Goal: Task Accomplishment & Management: Manage account settings

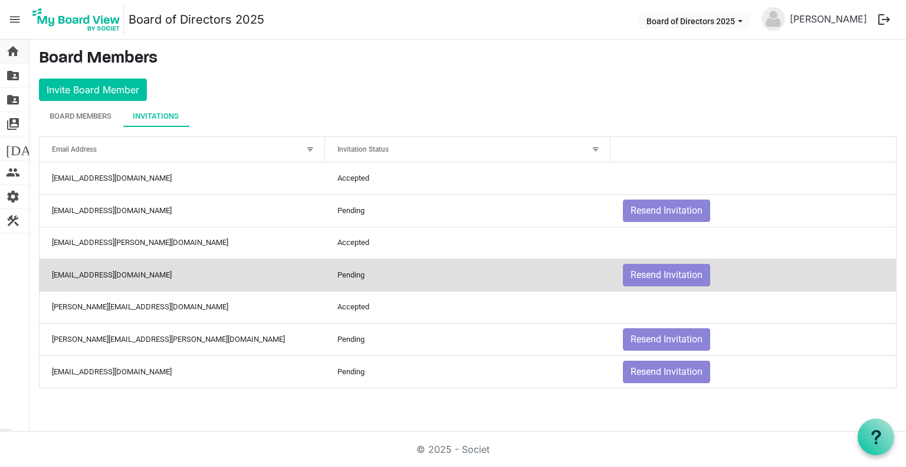
click at [10, 55] on span "home" at bounding box center [13, 52] width 14 height 24
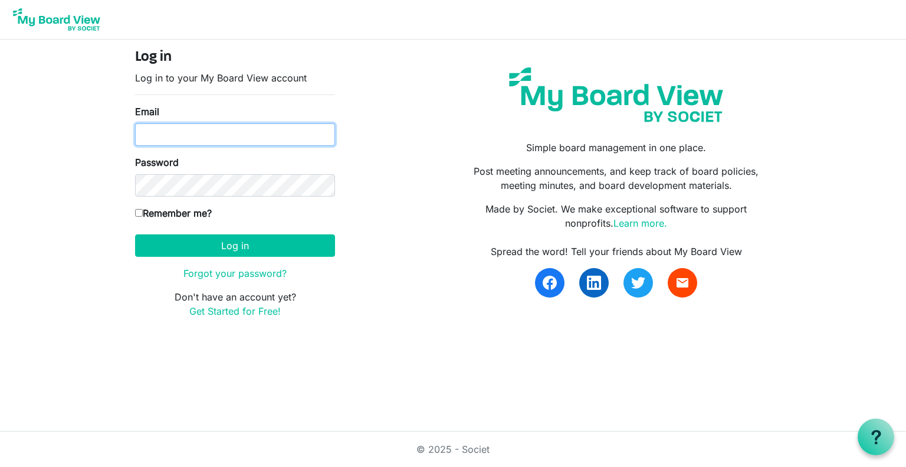
type input "matt.duffy@dekalb.org"
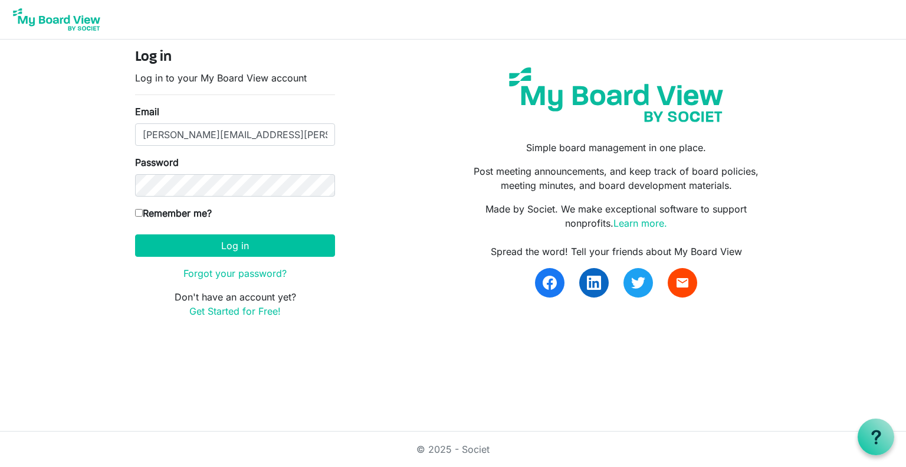
click at [140, 210] on input "Remember me?" at bounding box center [139, 213] width 8 height 8
checkbox input "true"
click at [229, 242] on button "Log in" at bounding box center [235, 245] width 200 height 22
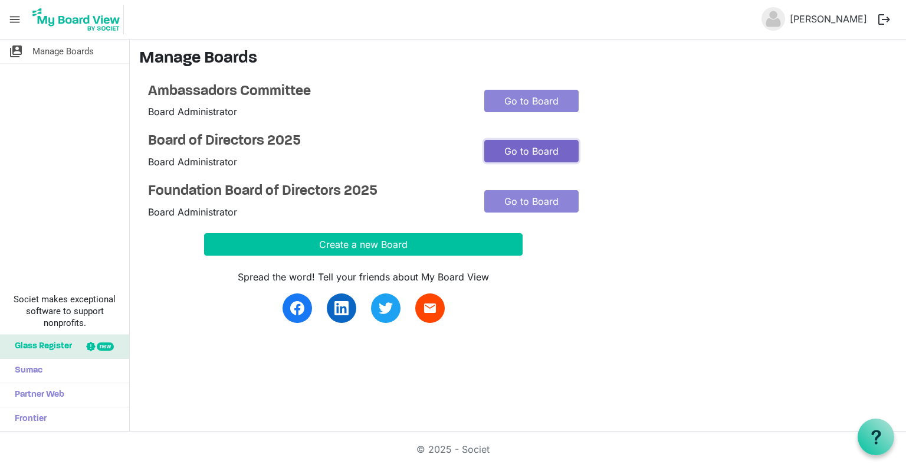
click at [522, 150] on link "Go to Board" at bounding box center [531, 151] width 94 height 22
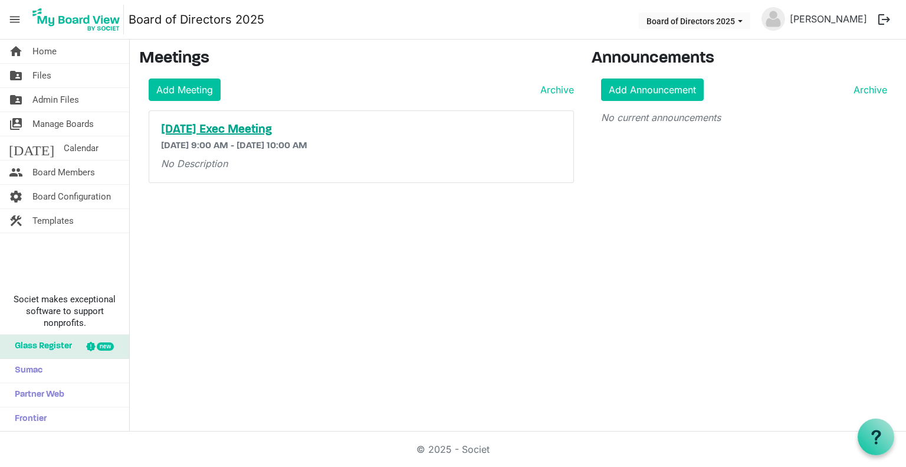
click at [302, 127] on h5 "October 2025 Exec Meeting" at bounding box center [361, 130] width 401 height 14
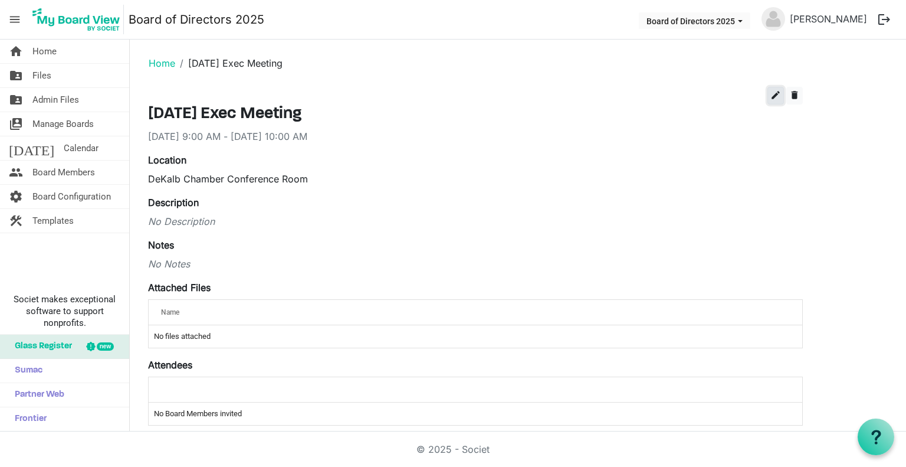
click at [770, 94] on span "edit" at bounding box center [775, 95] width 11 height 11
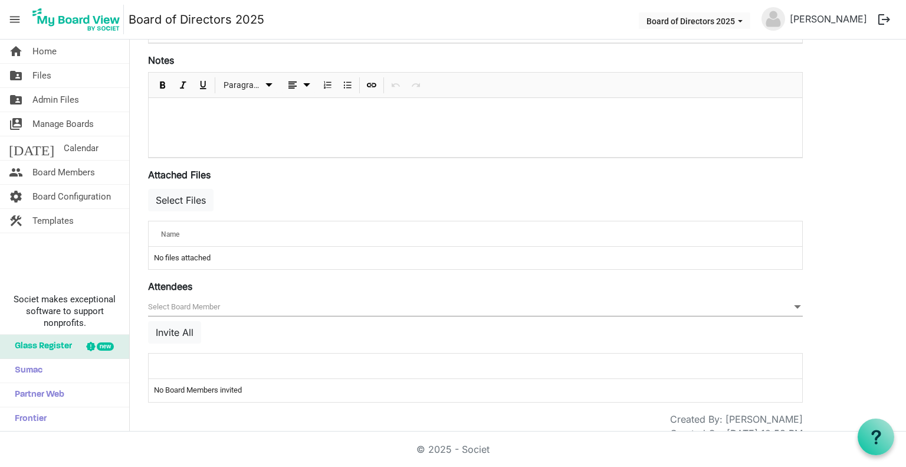
scroll to position [309, 0]
click at [202, 198] on button "Select Files" at bounding box center [180, 199] width 65 height 22
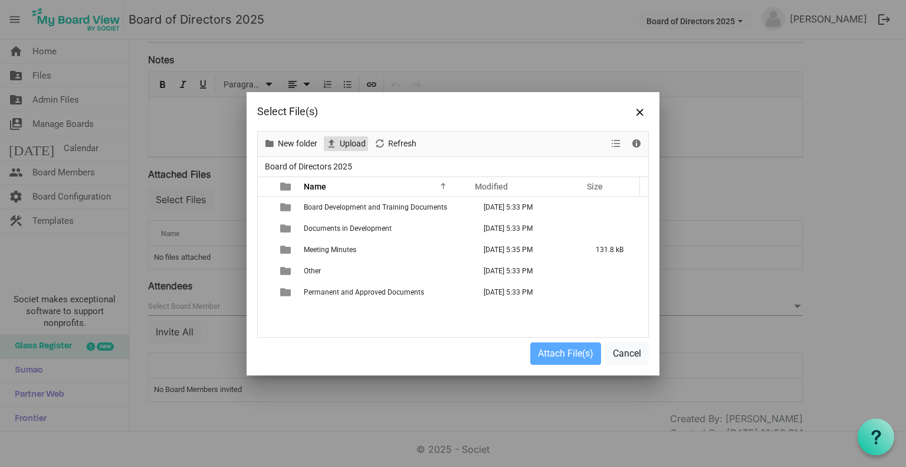
click at [346, 145] on span "Upload" at bounding box center [353, 143] width 28 height 15
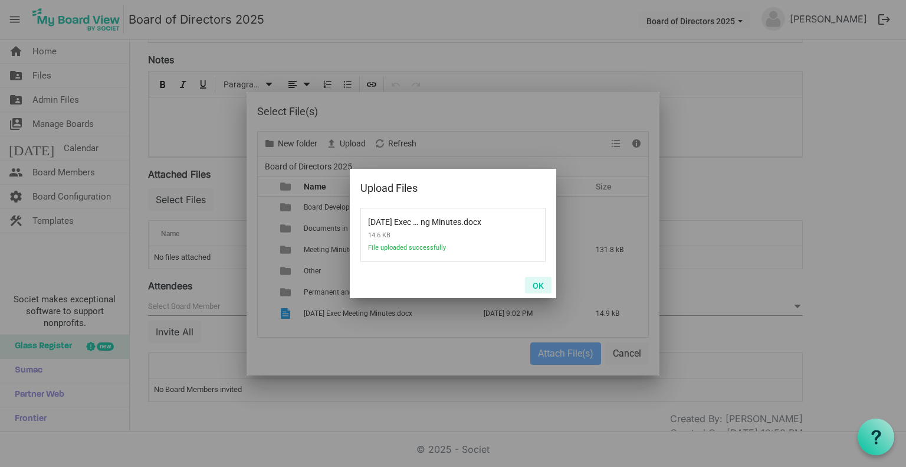
click at [543, 285] on button "OK" at bounding box center [538, 285] width 27 height 17
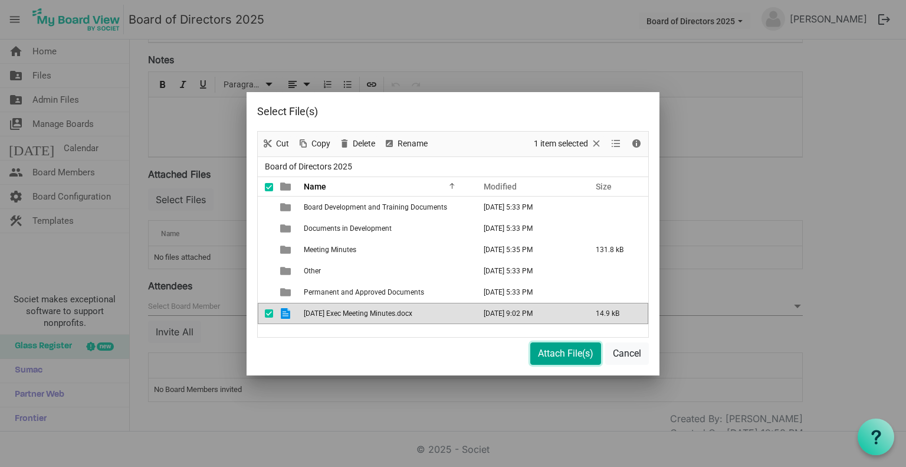
click at [563, 355] on button "Attach File(s)" at bounding box center [565, 353] width 71 height 22
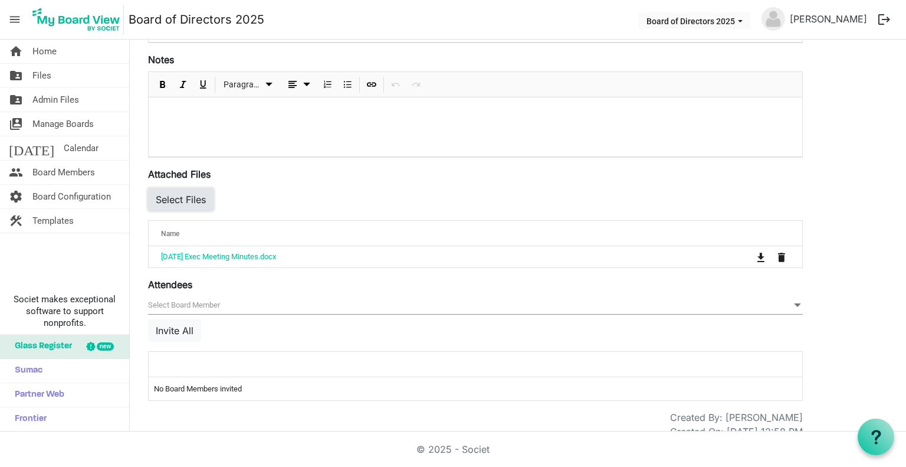
click at [183, 201] on button "Select Files" at bounding box center [180, 199] width 65 height 22
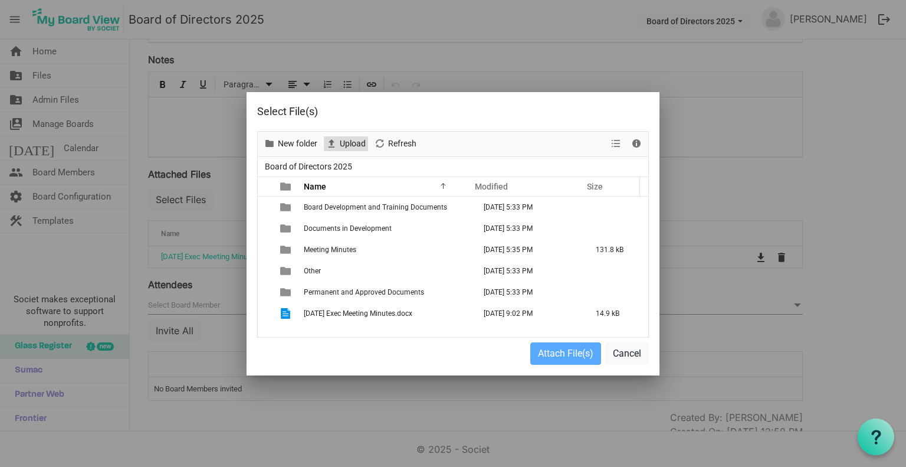
click at [347, 145] on span "Upload" at bounding box center [353, 143] width 28 height 15
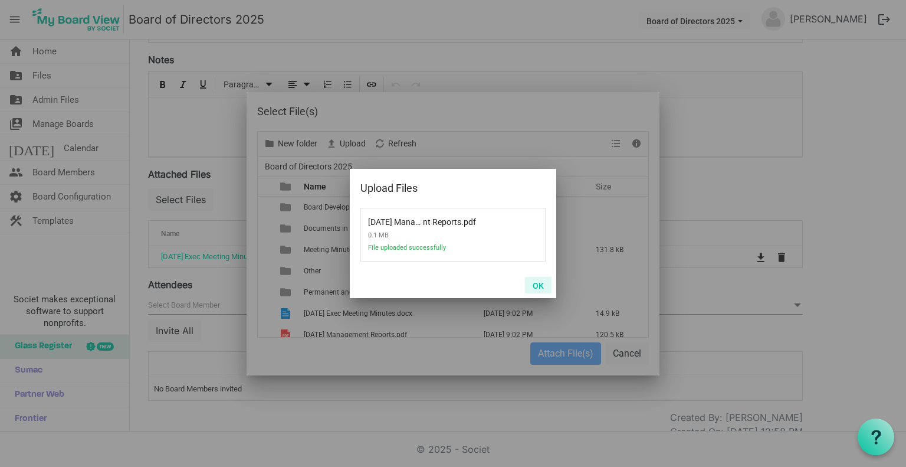
click at [543, 284] on button "OK" at bounding box center [538, 285] width 27 height 17
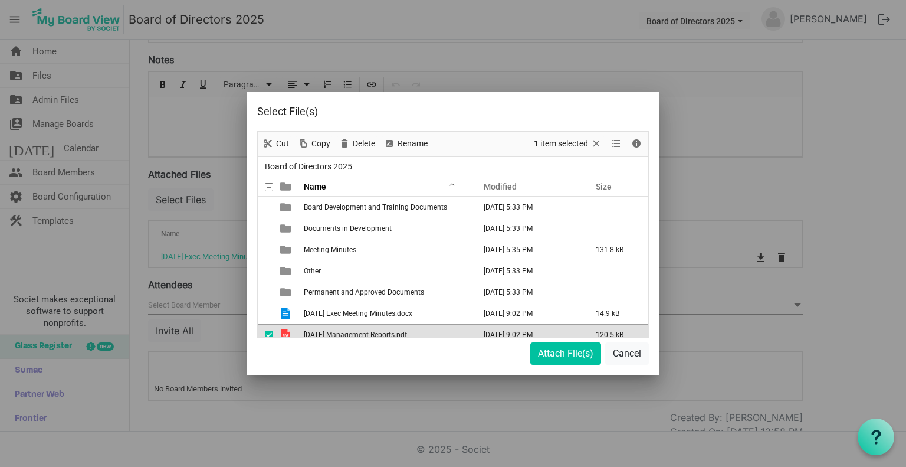
scroll to position [8, 0]
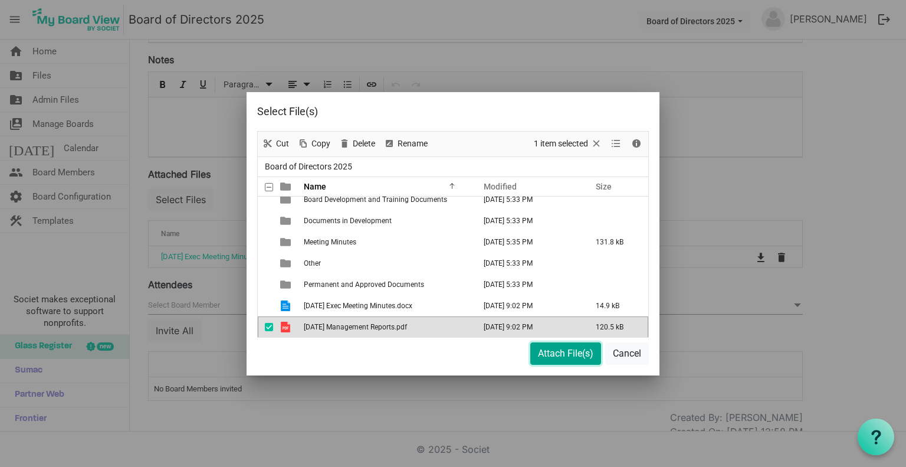
click at [566, 351] on button "Attach File(s)" at bounding box center [565, 353] width 71 height 22
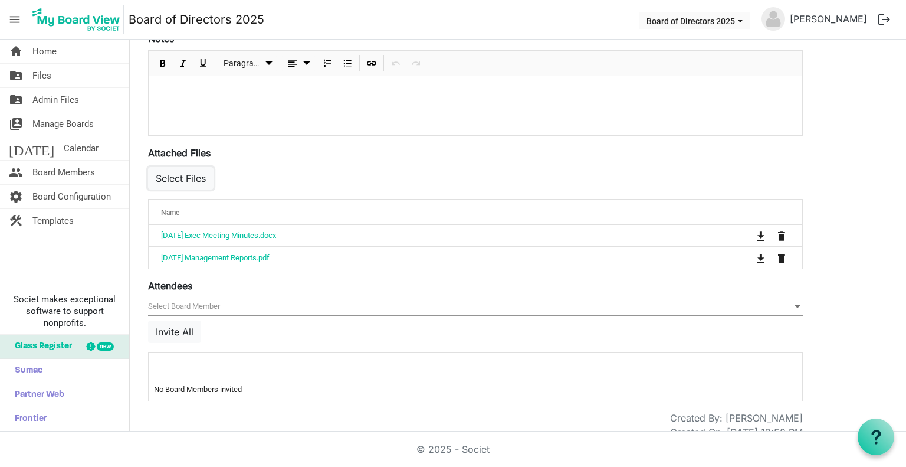
scroll to position [343, 0]
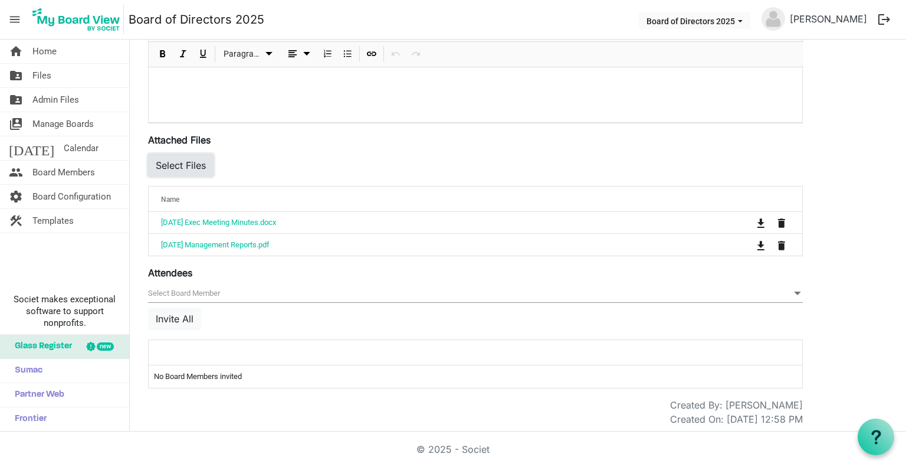
click at [211, 163] on button "Select Files" at bounding box center [180, 165] width 65 height 22
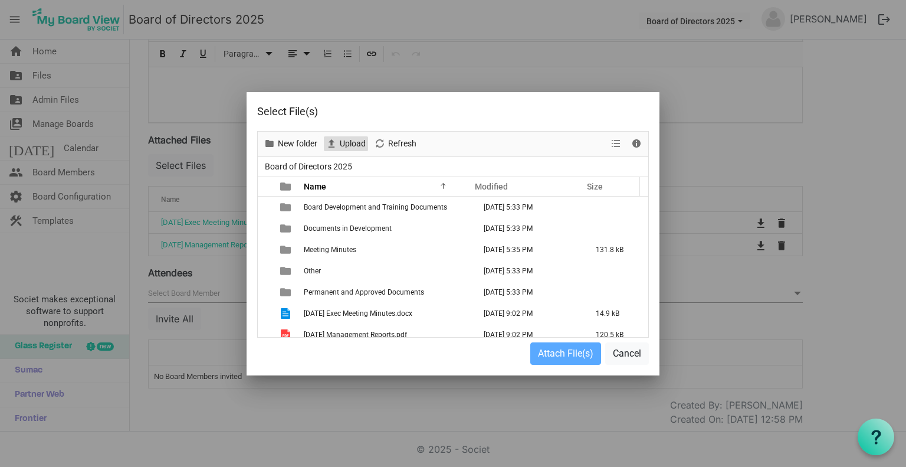
click at [355, 142] on span "Upload" at bounding box center [353, 143] width 28 height 15
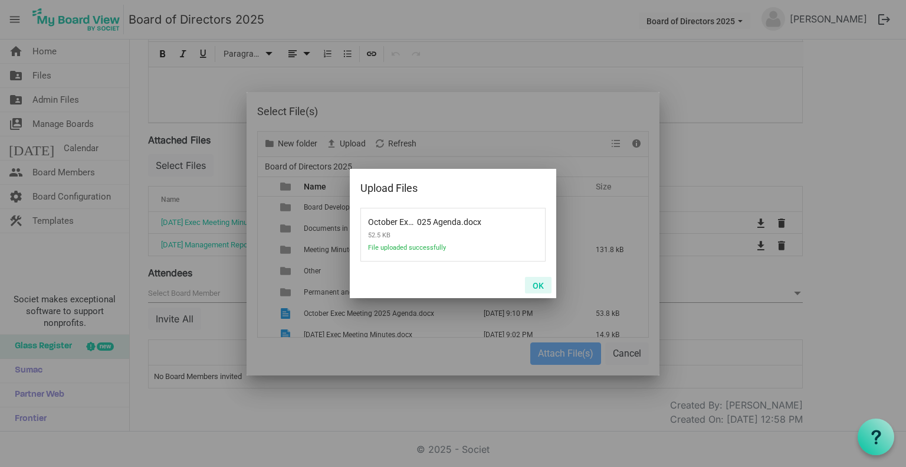
click at [540, 283] on button "OK" at bounding box center [538, 285] width 27 height 17
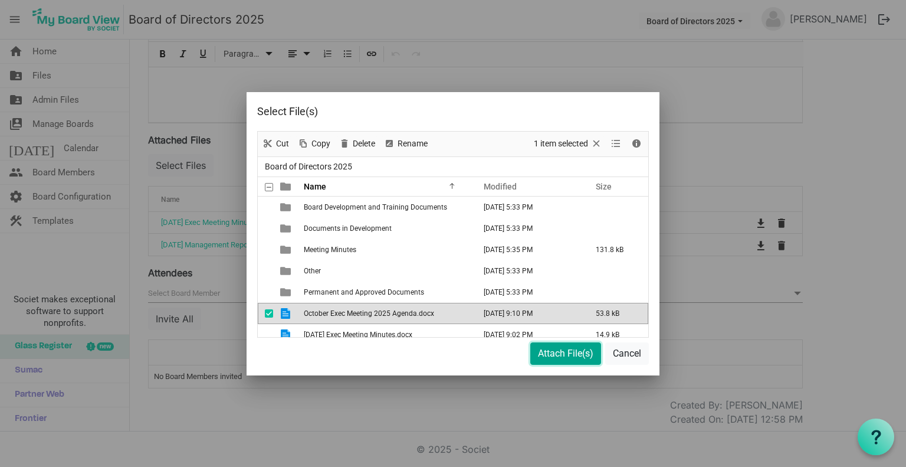
click at [570, 354] on button "Attach File(s)" at bounding box center [565, 353] width 71 height 22
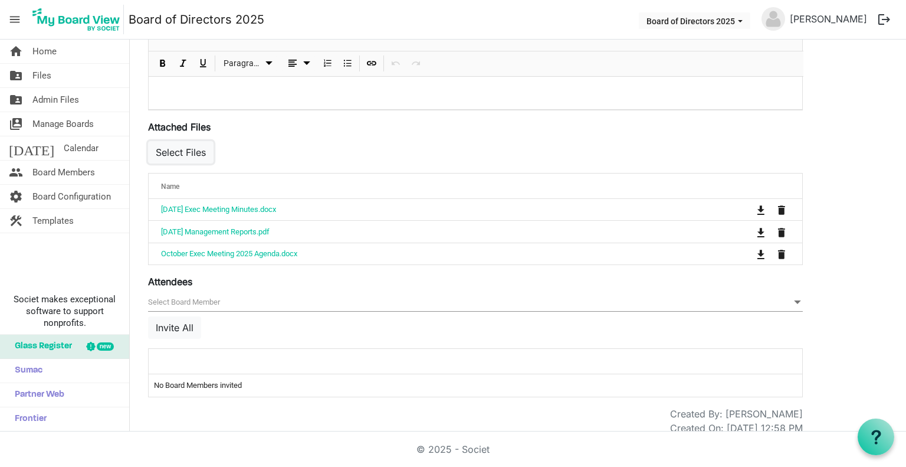
scroll to position [366, 0]
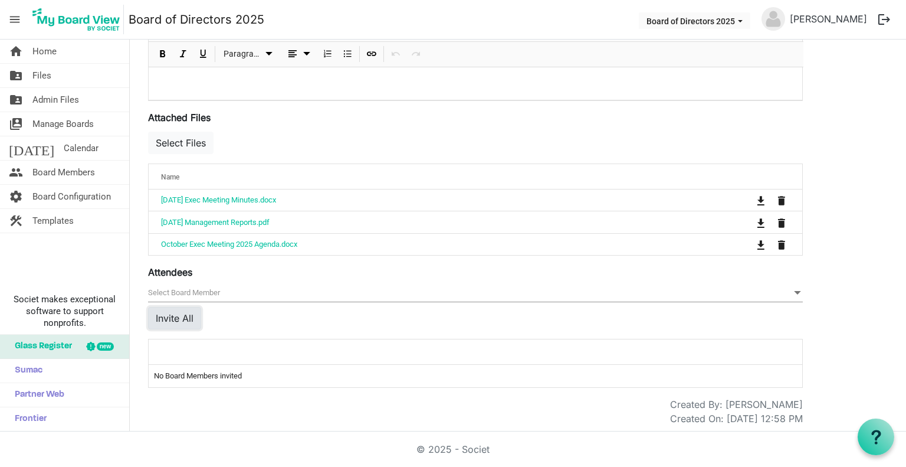
click at [184, 316] on button "Invite All" at bounding box center [174, 318] width 53 height 22
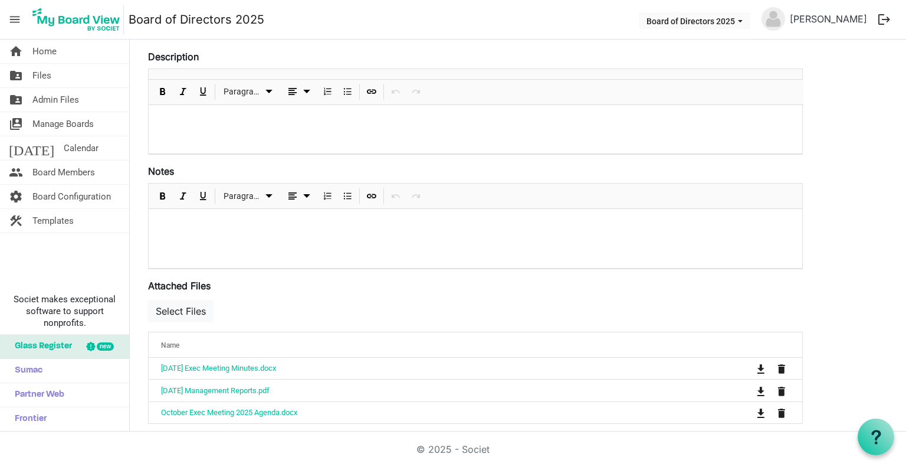
scroll to position [131, 0]
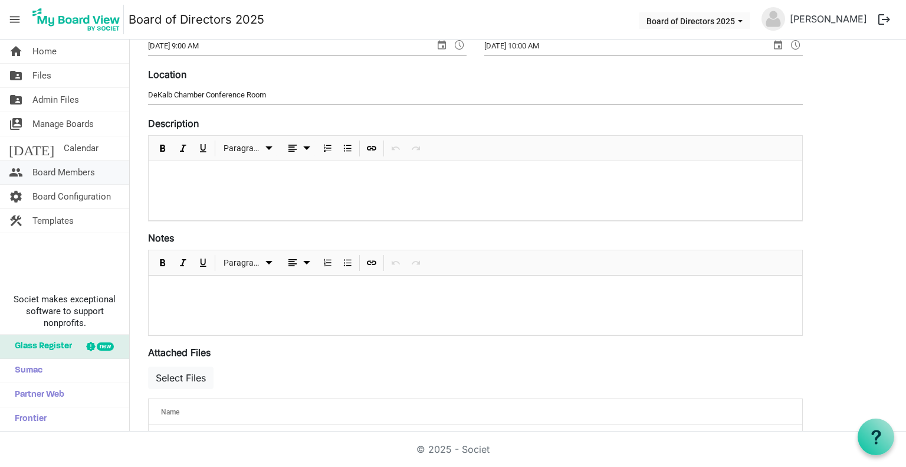
click at [72, 168] on span "Board Members" at bounding box center [63, 172] width 63 height 24
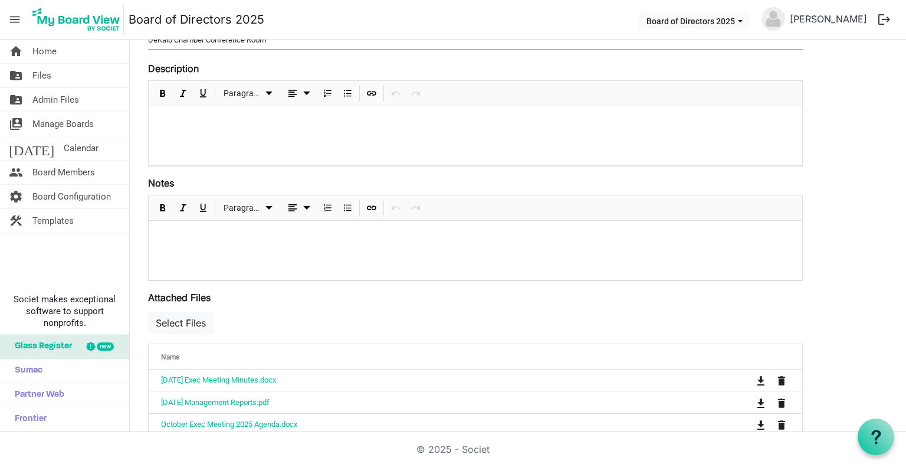
scroll to position [0, 0]
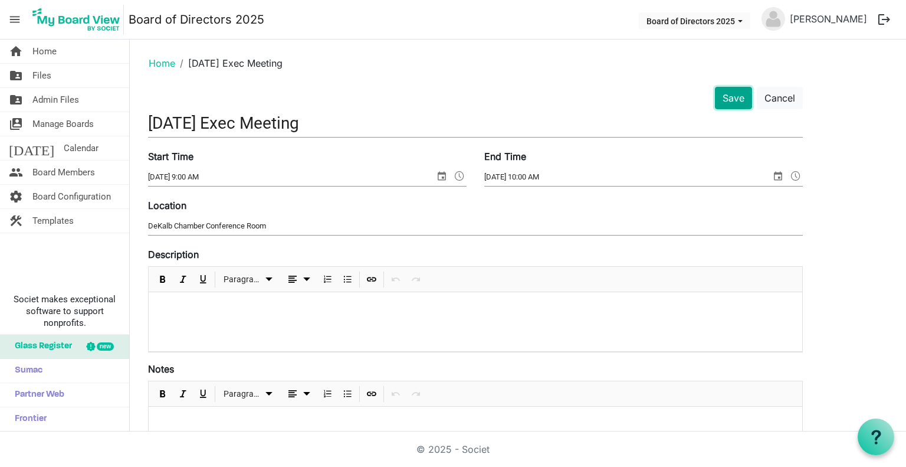
click at [728, 91] on button "Save" at bounding box center [733, 98] width 37 height 22
click at [66, 173] on span "Board Members" at bounding box center [63, 172] width 63 height 24
click at [740, 94] on button "Save" at bounding box center [733, 98] width 37 height 22
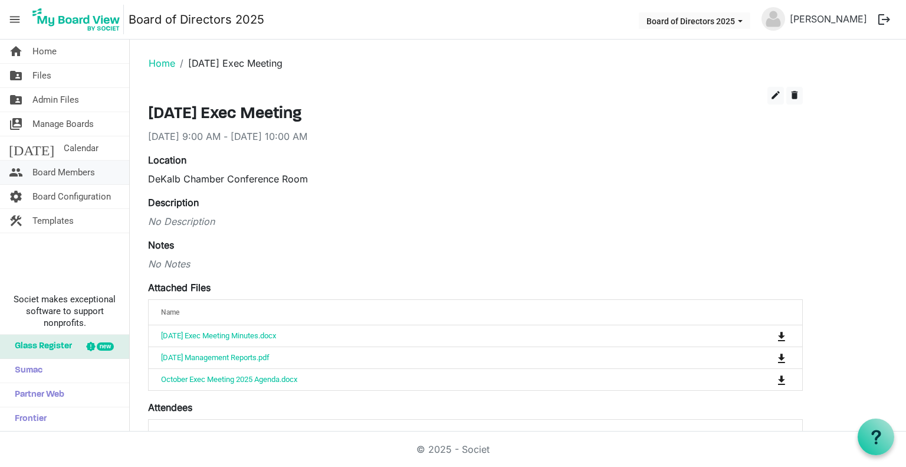
click at [87, 169] on span "Board Members" at bounding box center [63, 172] width 63 height 24
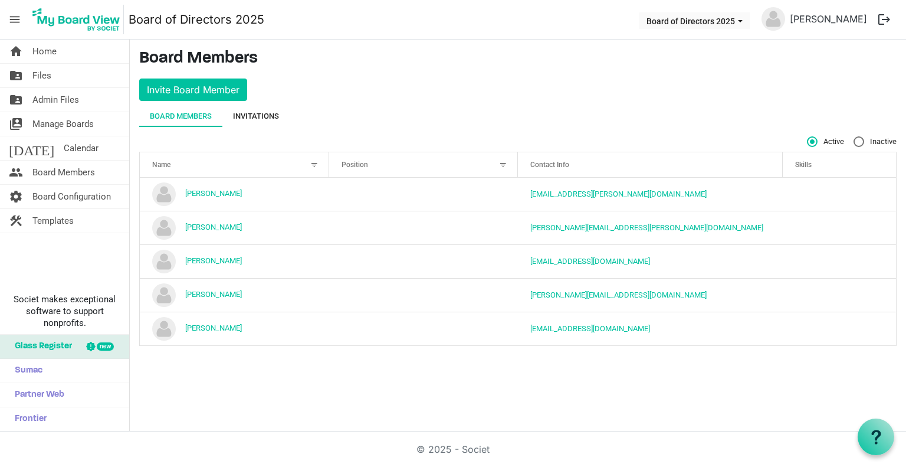
click at [275, 115] on div "Invitations" at bounding box center [256, 116] width 46 height 12
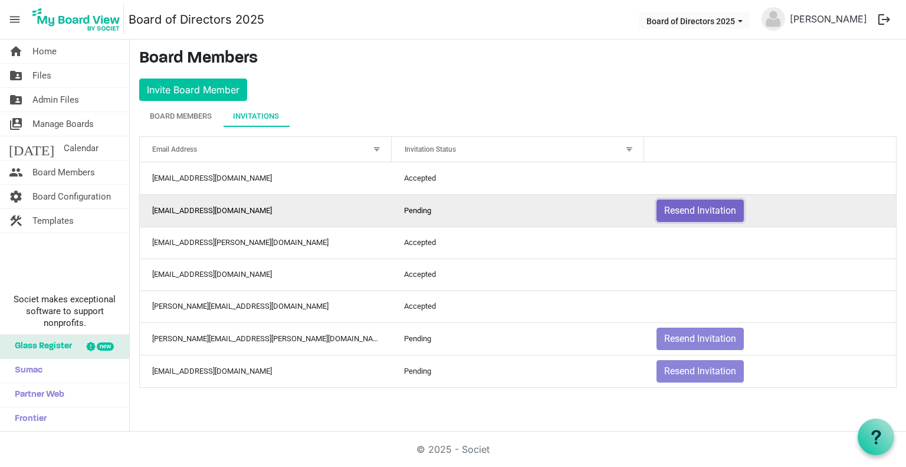
click at [696, 209] on button "Resend Invitation" at bounding box center [700, 210] width 87 height 22
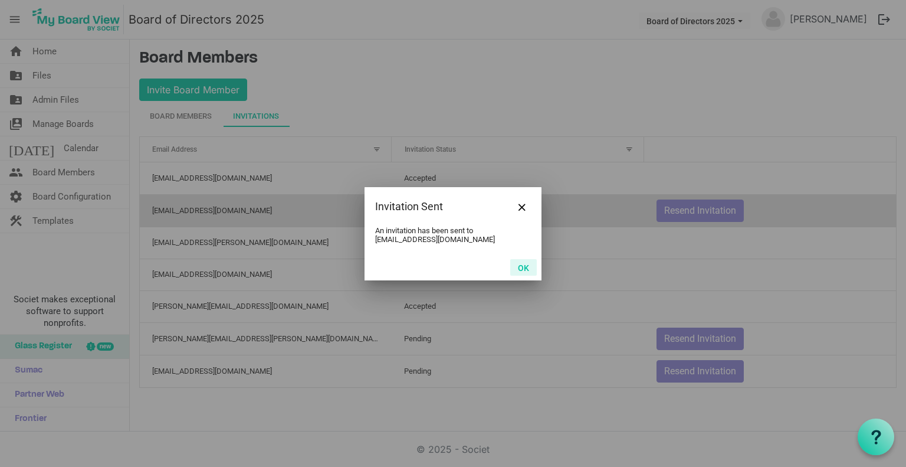
click at [524, 263] on button "OK" at bounding box center [523, 267] width 27 height 17
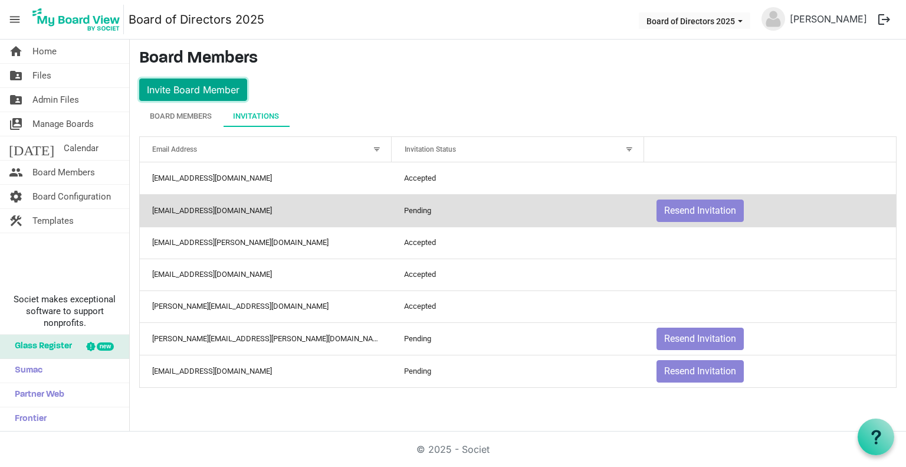
click at [232, 89] on button "Invite Board Member" at bounding box center [193, 89] width 108 height 22
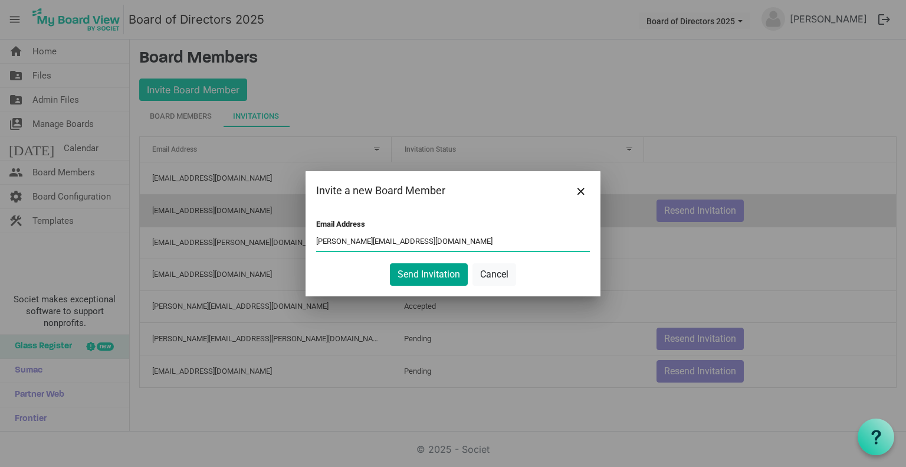
type input "[PERSON_NAME][EMAIL_ADDRESS][DOMAIN_NAME]"
click at [456, 273] on button "Send Invitation" at bounding box center [429, 274] width 78 height 22
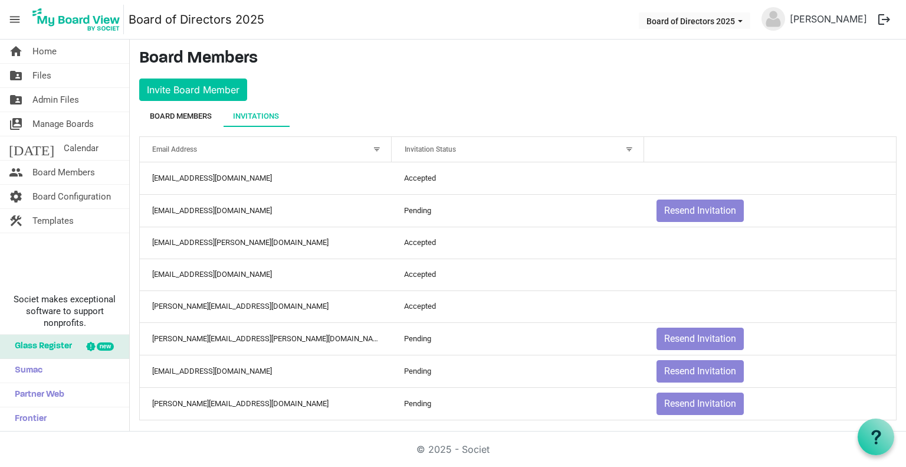
click at [186, 111] on div "Board Members" at bounding box center [181, 116] width 62 height 12
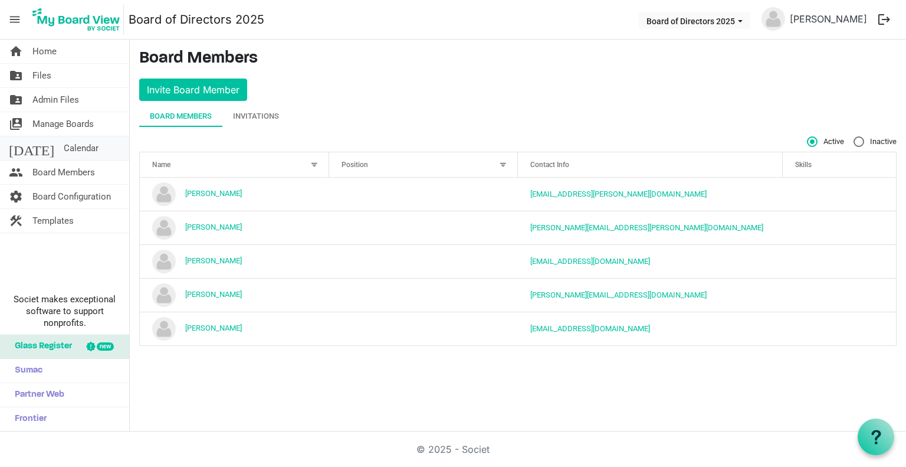
click at [64, 146] on span "Calendar" at bounding box center [81, 148] width 35 height 24
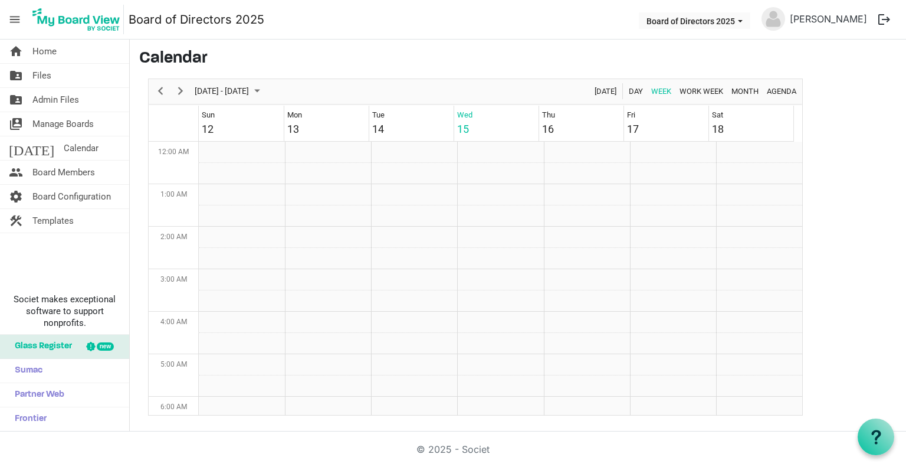
scroll to position [382, 0]
click at [73, 167] on span "Board Members" at bounding box center [63, 172] width 63 height 24
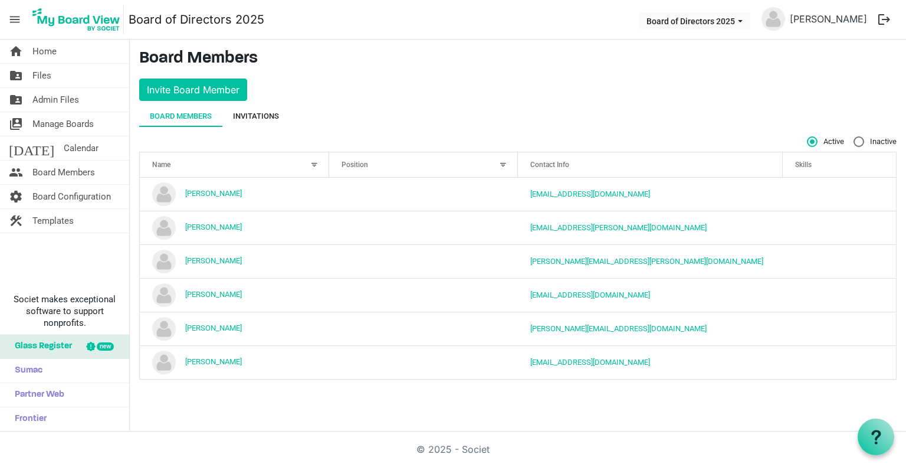
click at [261, 117] on div "Invitations" at bounding box center [256, 116] width 46 height 12
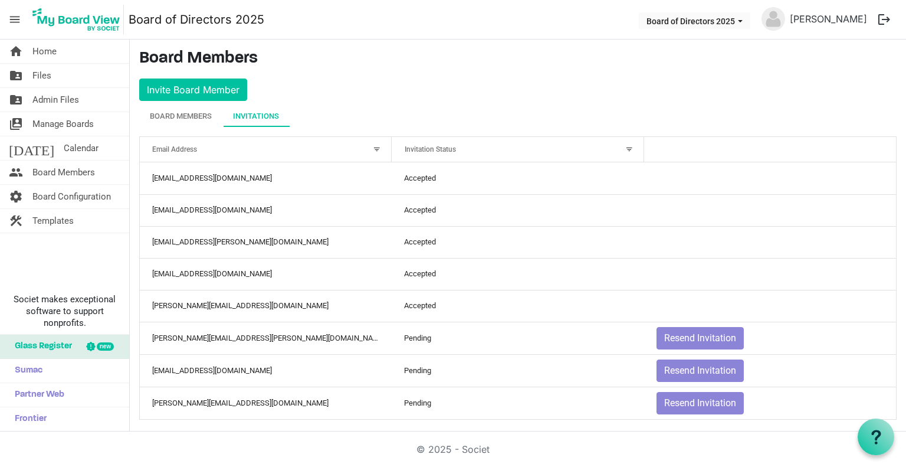
click at [623, 146] on div at bounding box center [629, 149] width 13 height 13
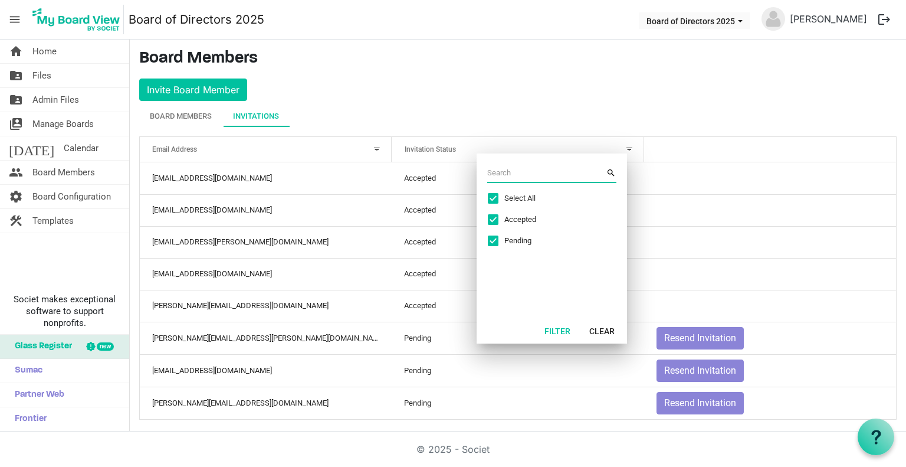
click at [496, 219] on span "Excel filter dialog" at bounding box center [493, 219] width 11 height 11
checkbox input "false"
click at [493, 196] on span "Excel filter dialog" at bounding box center [493, 198] width 11 height 11
checkbox input "true"
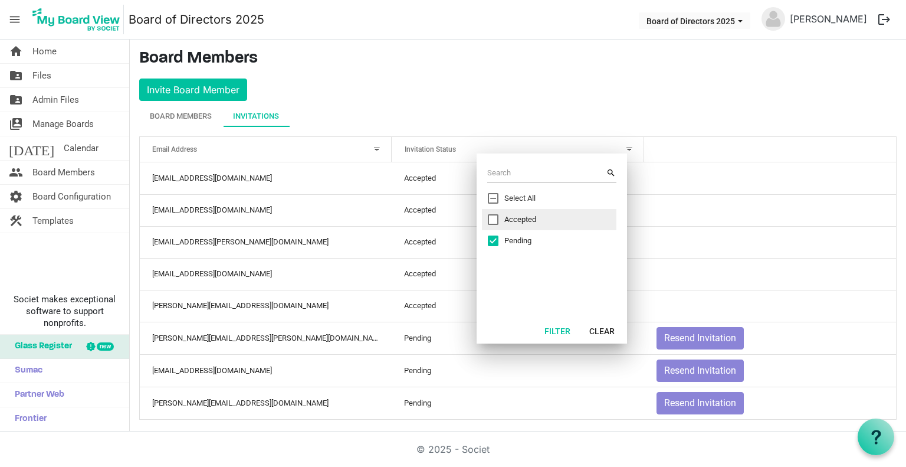
checkbox input "true"
click at [493, 219] on span "Excel filter dialog" at bounding box center [493, 219] width 11 height 11
checkbox input "false"
click at [551, 324] on button "Filter" at bounding box center [557, 330] width 41 height 17
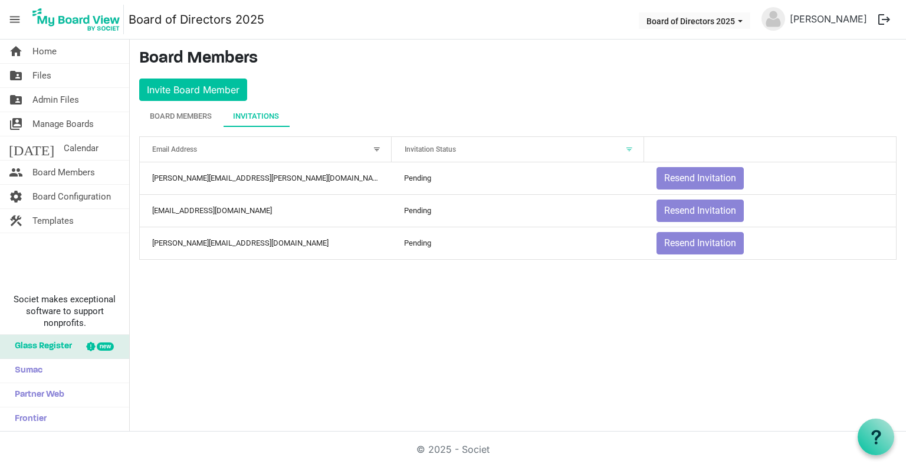
drag, startPoint x: 729, startPoint y: 176, endPoint x: 375, endPoint y: 146, distance: 355.2
click at [375, 146] on div at bounding box center [376, 149] width 13 height 13
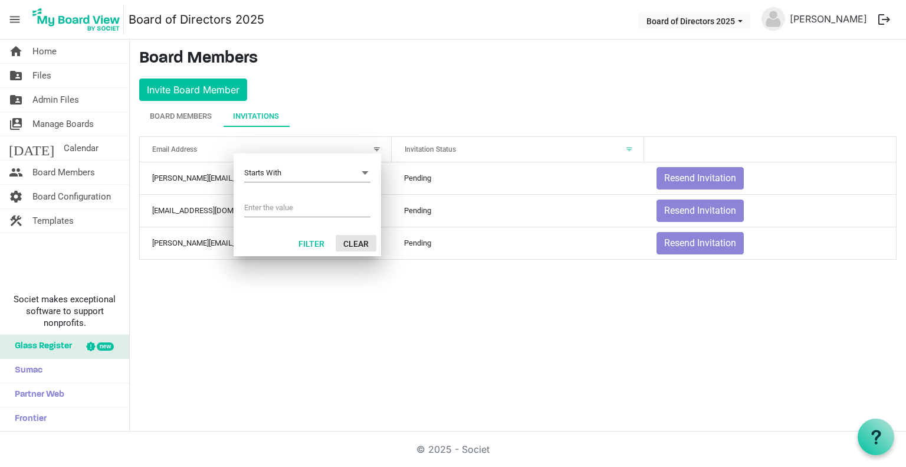
click at [352, 245] on button "Clear" at bounding box center [356, 243] width 41 height 17
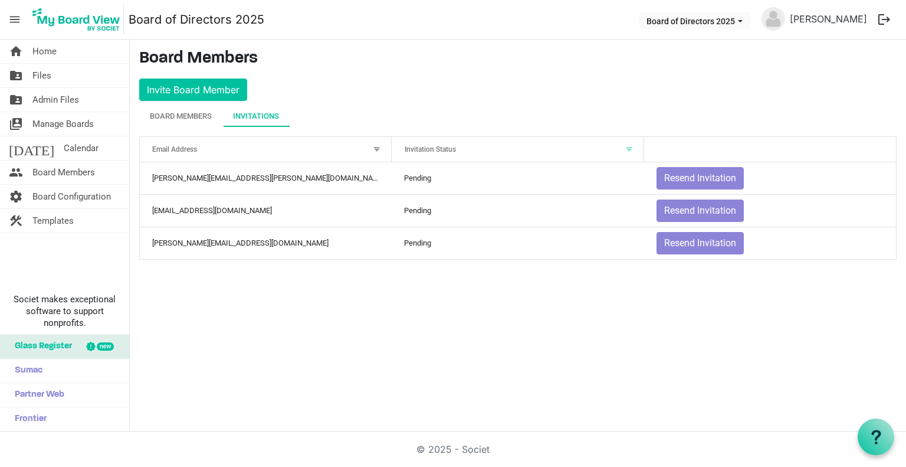
drag, startPoint x: 249, startPoint y: 209, endPoint x: 567, endPoint y: 89, distance: 339.8
click at [567, 89] on main "Board Members Invite Board Member Board Members Invitations Active Inactive Nam…" at bounding box center [518, 159] width 776 height 239
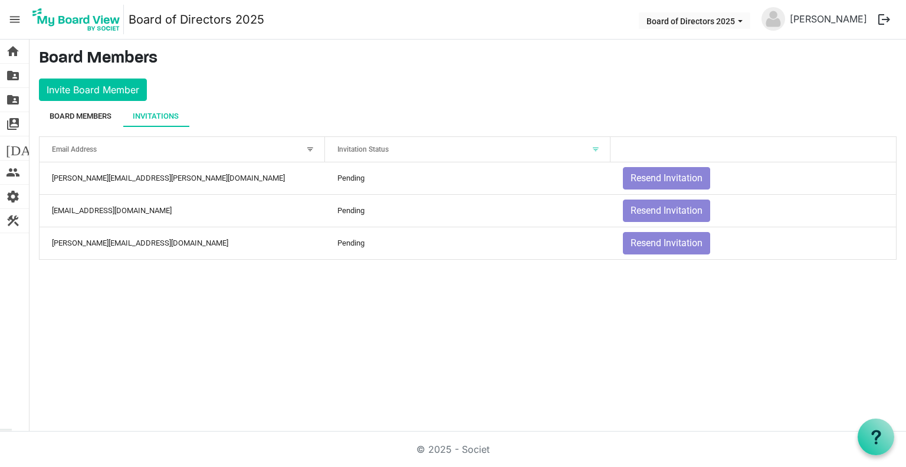
click at [94, 122] on div "Board Members" at bounding box center [81, 116] width 62 height 21
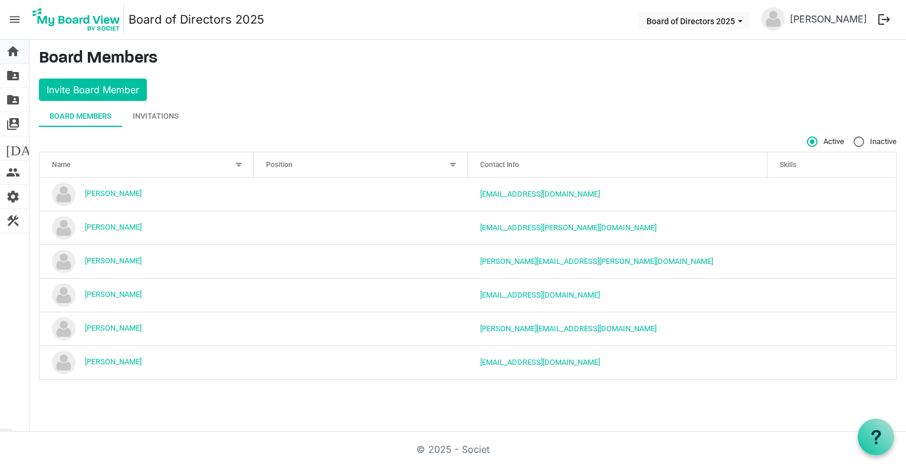
click at [15, 55] on span "home" at bounding box center [13, 52] width 14 height 24
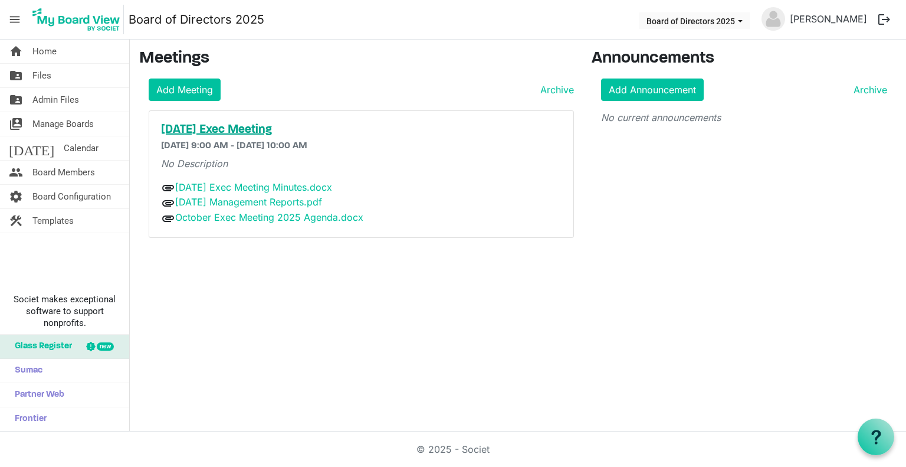
click at [255, 132] on h5 "[DATE] Exec Meeting" at bounding box center [361, 130] width 401 height 14
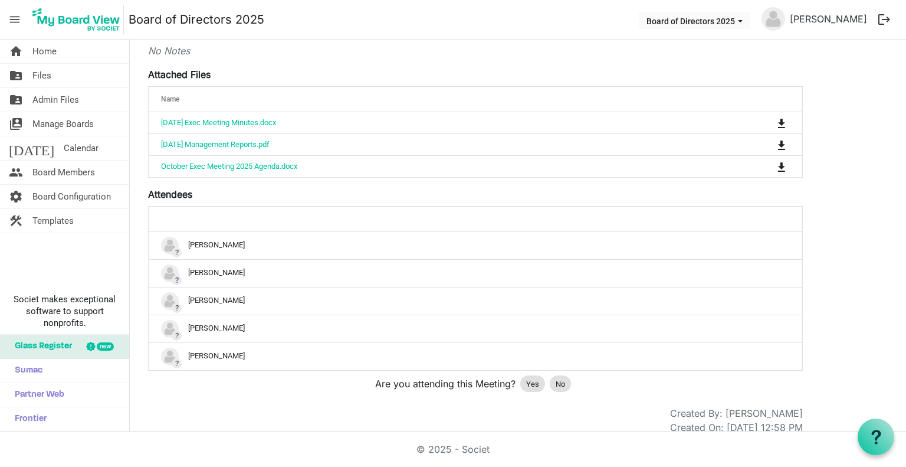
scroll to position [223, 0]
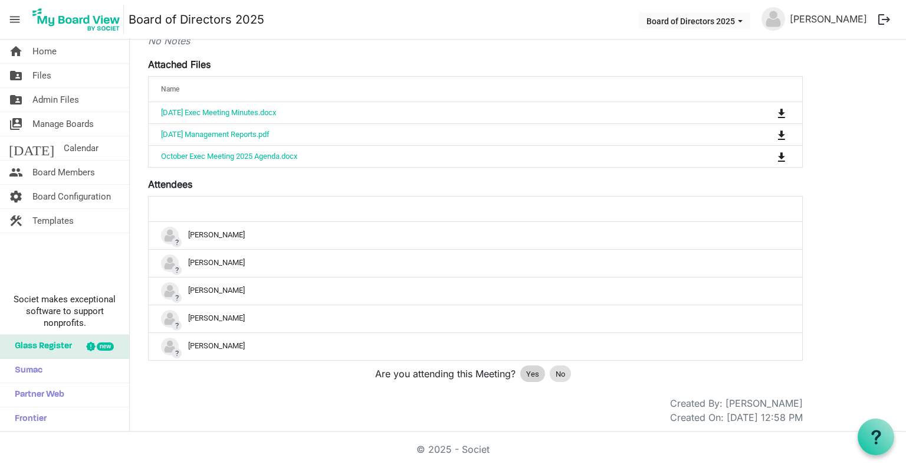
click at [540, 372] on div "Yes" at bounding box center [532, 373] width 25 height 17
click at [78, 173] on span "Board Members" at bounding box center [63, 172] width 63 height 24
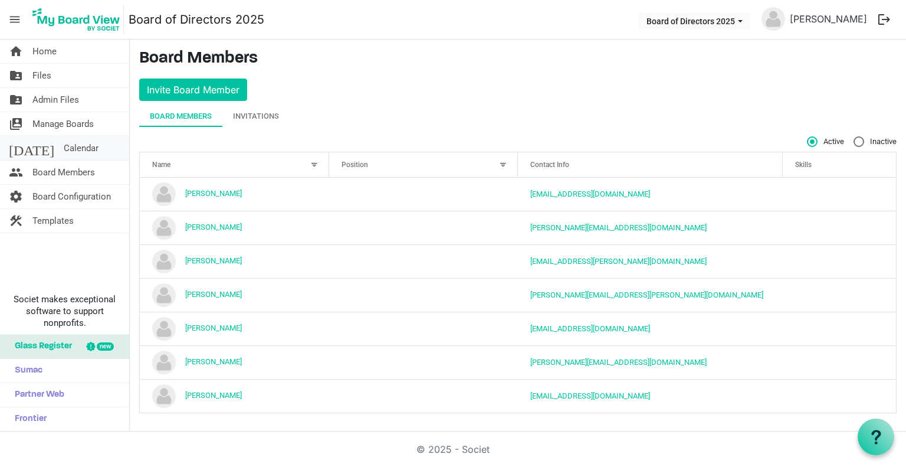
click at [64, 145] on span "Calendar" at bounding box center [81, 148] width 35 height 24
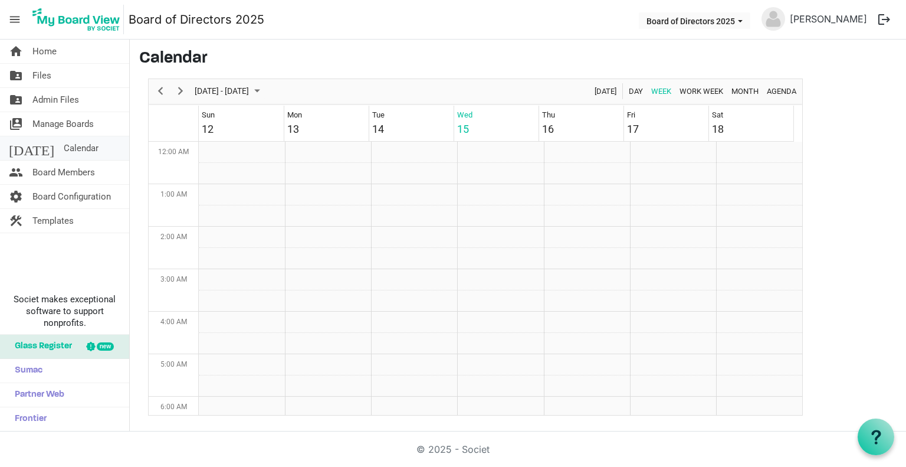
scroll to position [382, 0]
click at [672, 163] on div "9:00 AM - 10:00 AM" at bounding box center [670, 158] width 76 height 11
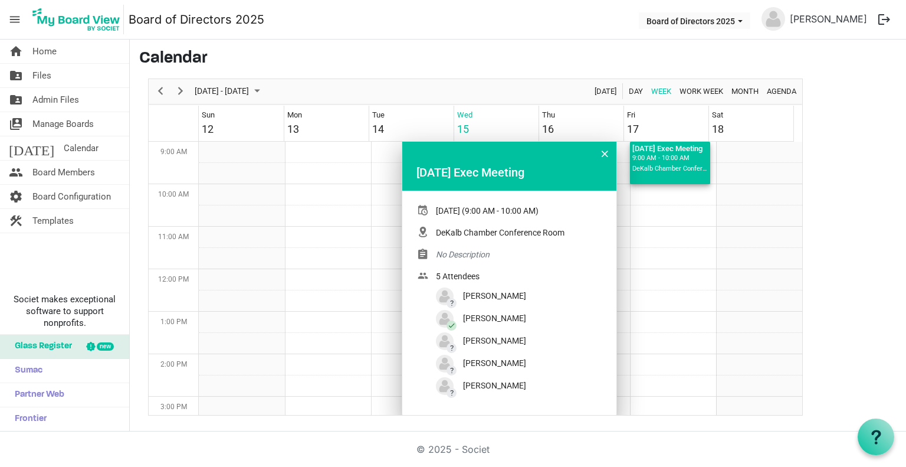
click at [460, 275] on div "5 Attendees" at bounding box center [481, 276] width 90 height 12
click at [520, 173] on div "[DATE] Exec Meeting" at bounding box center [509, 172] width 186 height 18
click at [670, 163] on div "9:00 AM - 10:00 AM" at bounding box center [670, 158] width 76 height 11
click at [658, 162] on div "9:00 AM - 10:00 AM" at bounding box center [670, 158] width 76 height 11
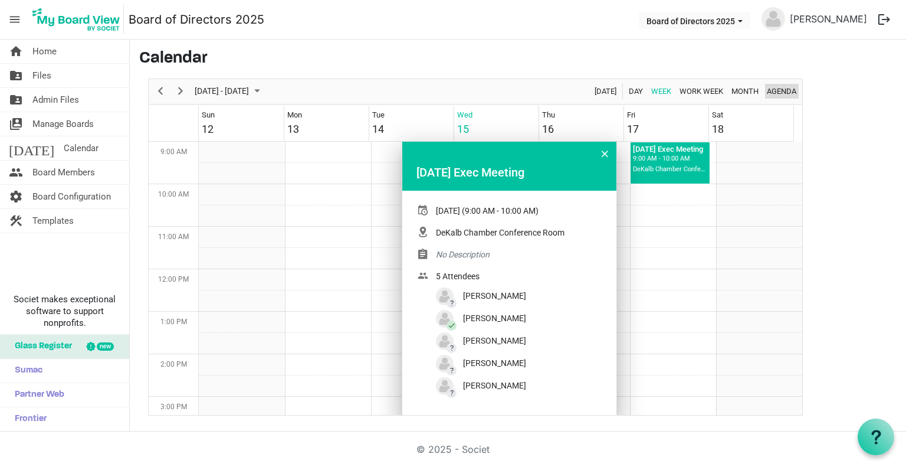
click at [783, 94] on span "Agenda" at bounding box center [782, 91] width 32 height 15
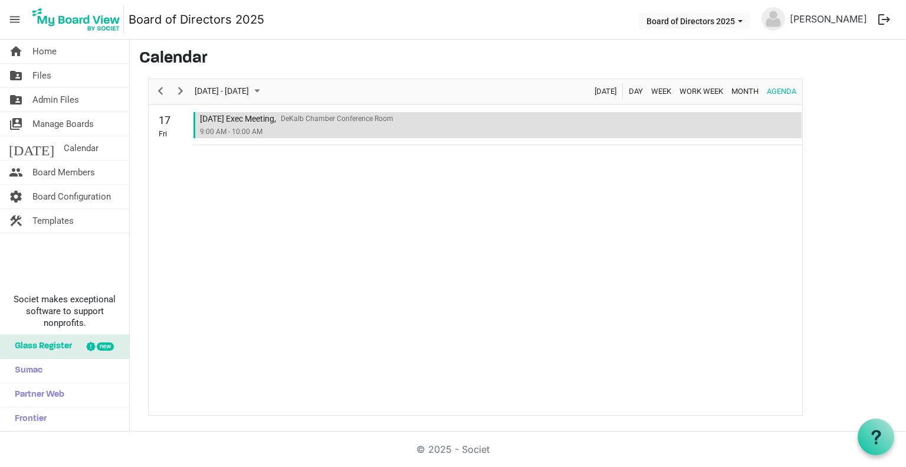
click at [246, 124] on div "October 2025 Exec Meeting," at bounding box center [238, 119] width 76 height 14
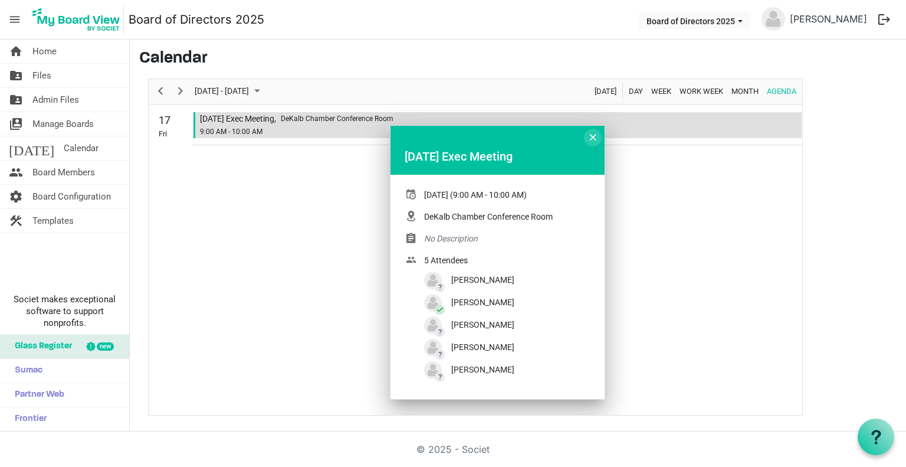
click at [595, 135] on span "Agenda of October 15, 2025" at bounding box center [593, 137] width 6 height 15
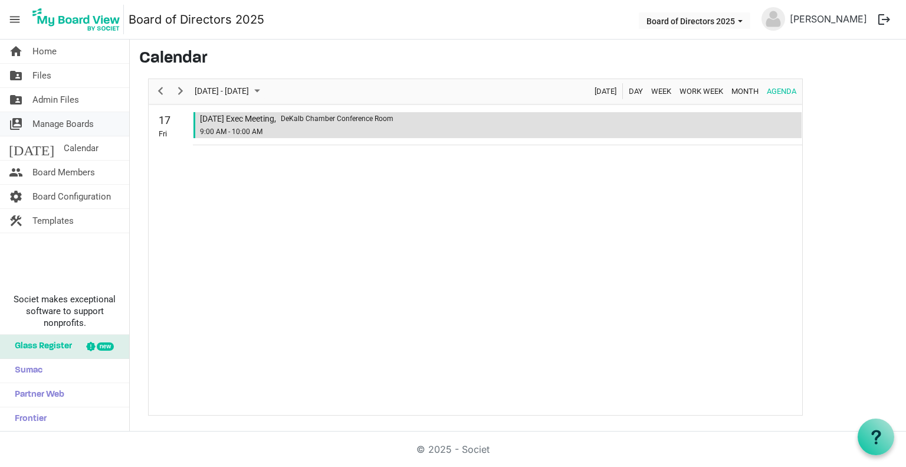
click at [69, 122] on span "Manage Boards" at bounding box center [62, 124] width 61 height 24
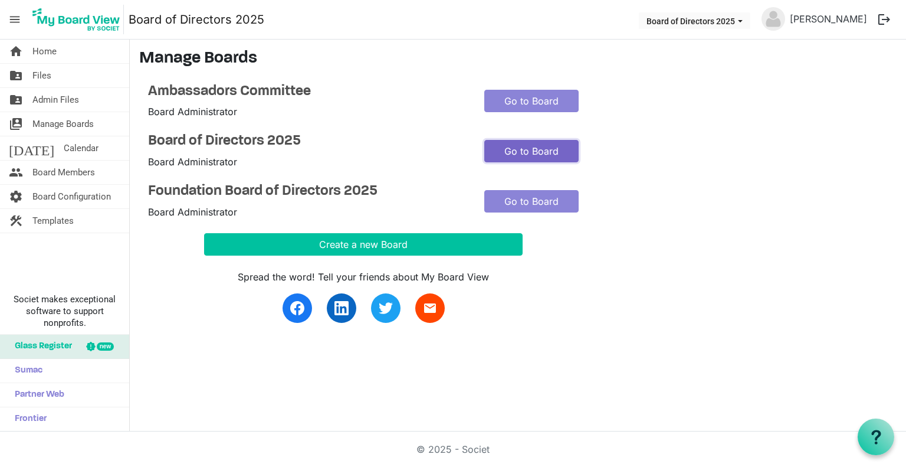
click at [533, 156] on link "Go to Board" at bounding box center [531, 151] width 94 height 22
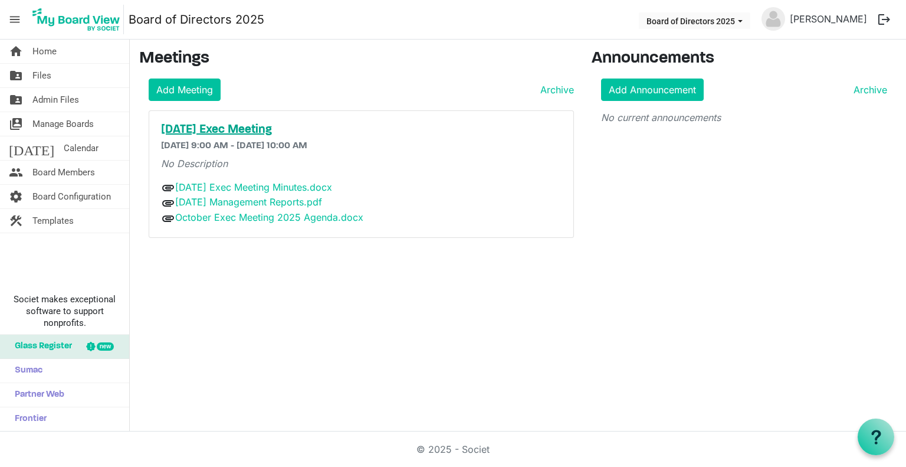
click at [284, 127] on h5 "[DATE] Exec Meeting" at bounding box center [361, 130] width 401 height 14
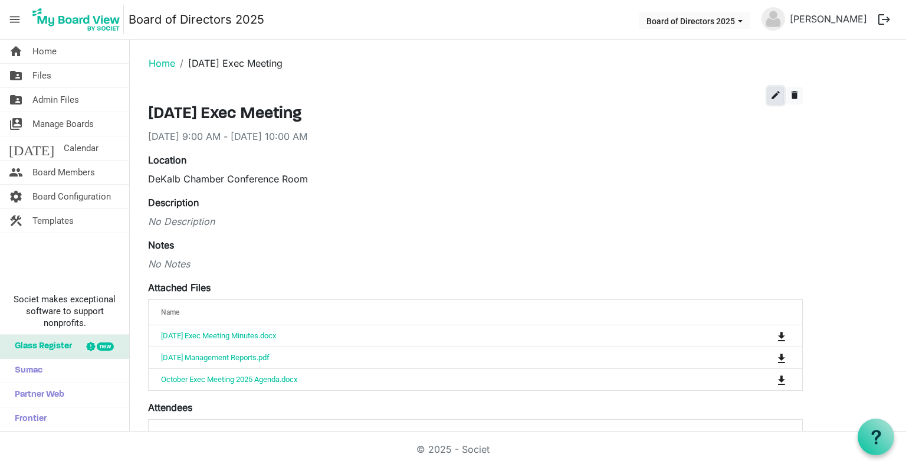
click at [779, 93] on span "edit" at bounding box center [775, 95] width 11 height 11
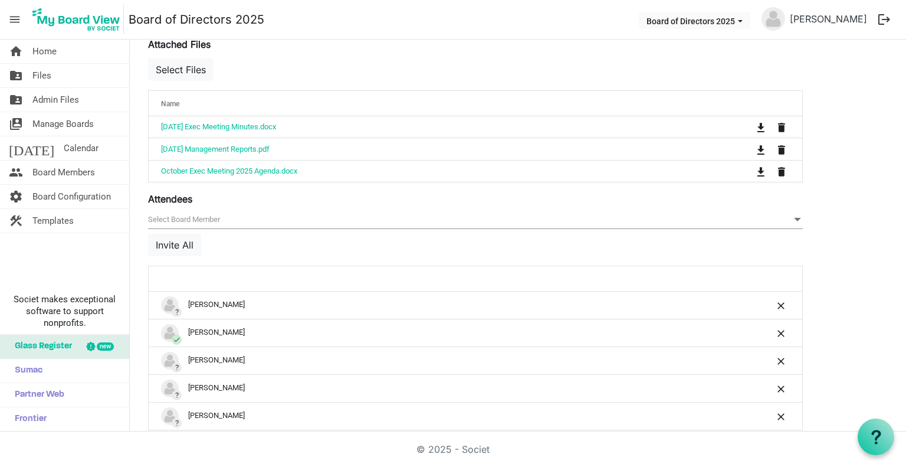
scroll to position [481, 0]
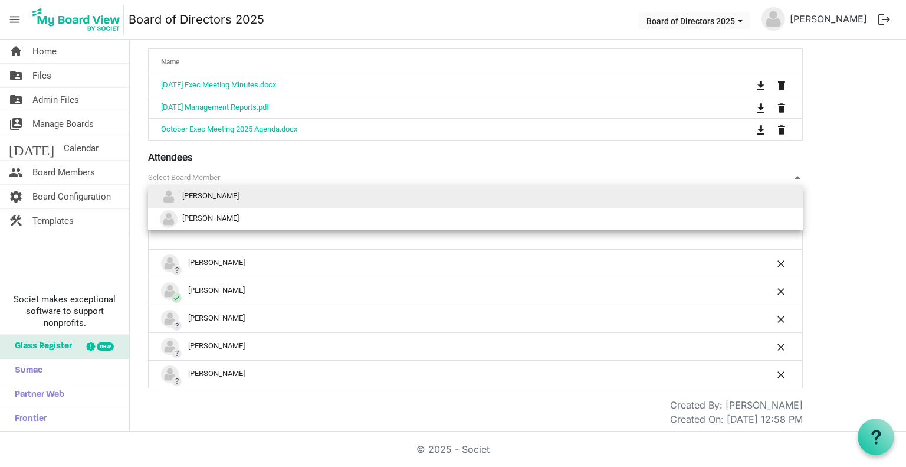
click at [800, 175] on span at bounding box center [797, 177] width 11 height 13
click at [684, 199] on li "[PERSON_NAME]" at bounding box center [475, 196] width 655 height 22
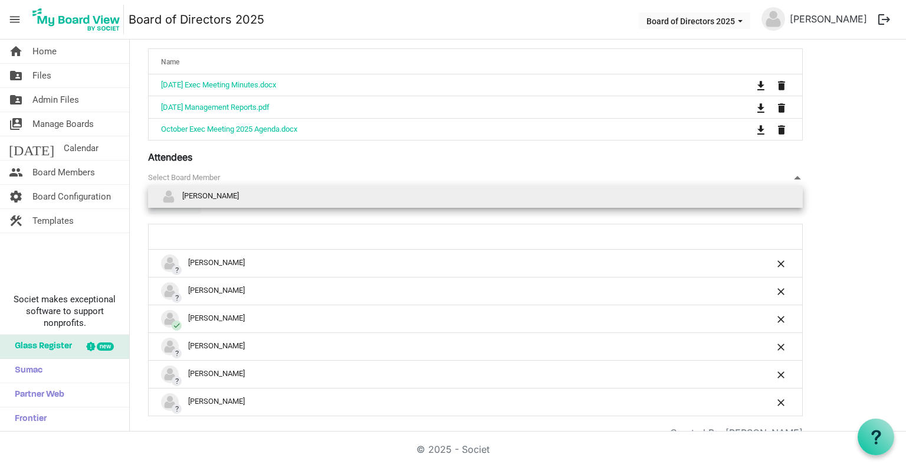
click at [800, 173] on span at bounding box center [797, 177] width 11 height 13
click at [743, 205] on li "[PERSON_NAME]" at bounding box center [475, 196] width 655 height 22
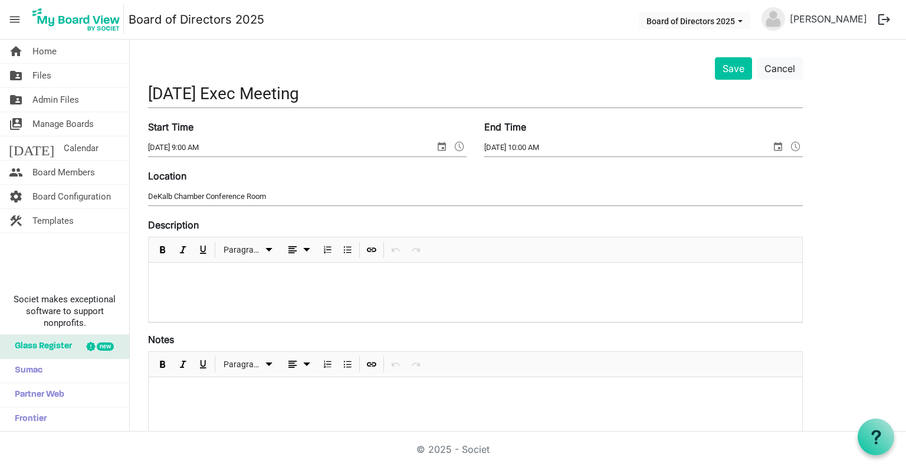
scroll to position [0, 0]
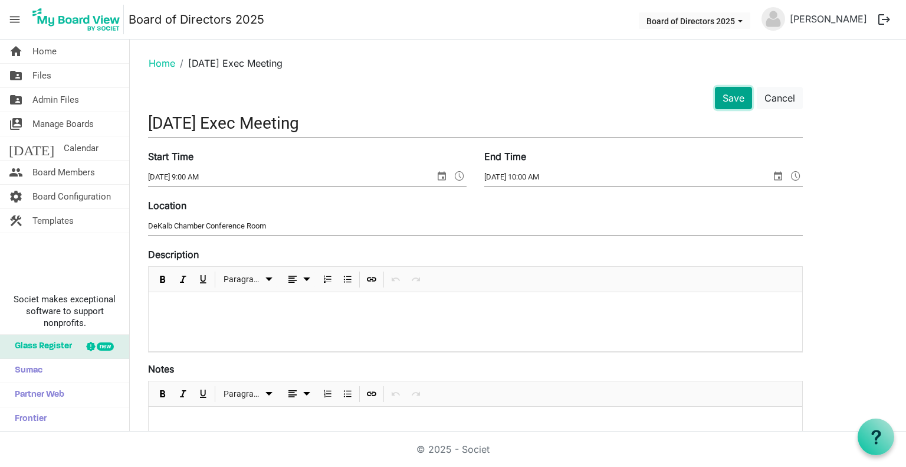
click at [743, 99] on button "Save" at bounding box center [733, 98] width 37 height 22
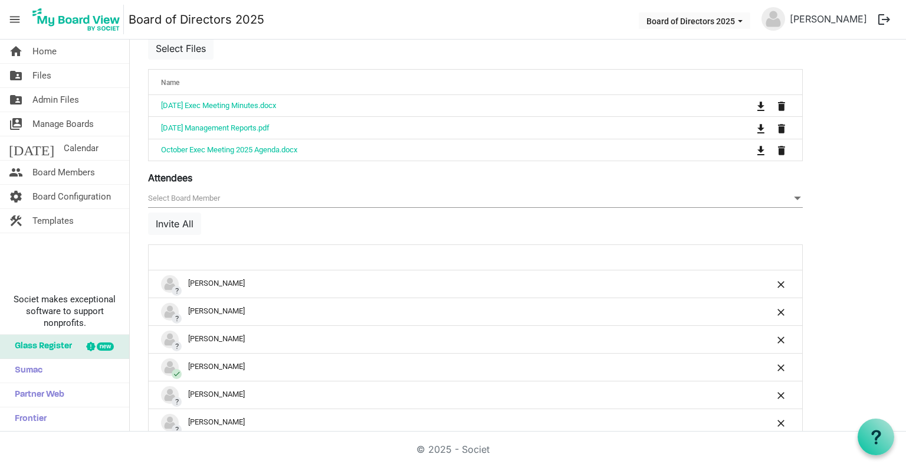
scroll to position [536, 0]
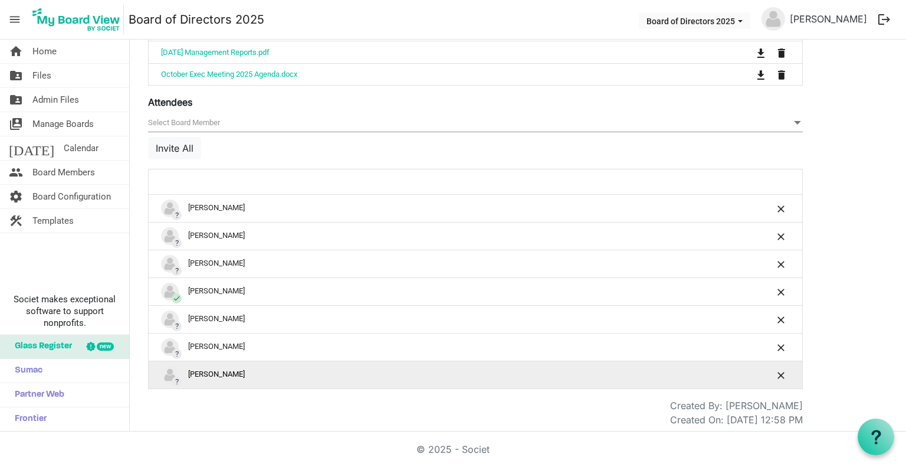
click at [219, 372] on div "? Tia Anderson" at bounding box center [438, 375] width 555 height 18
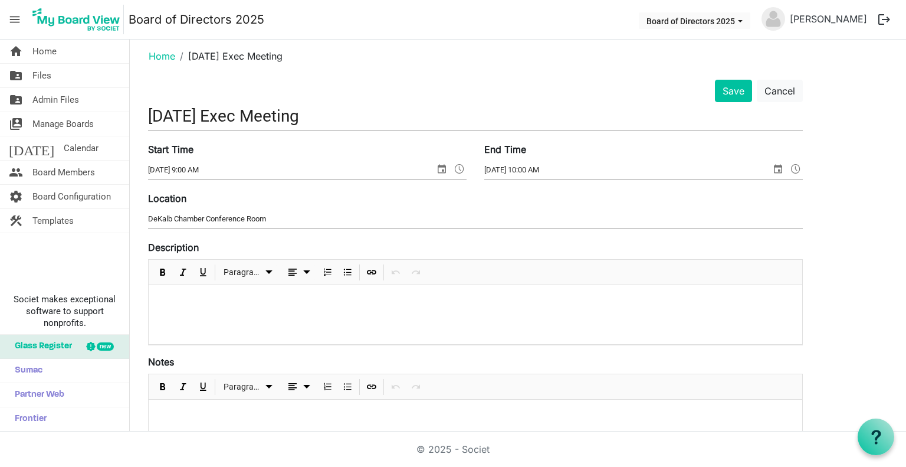
scroll to position [0, 0]
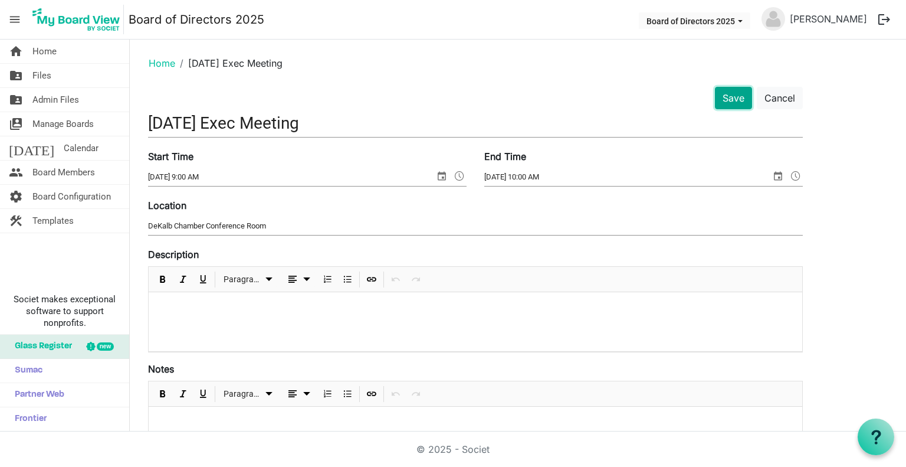
click at [724, 90] on button "Save" at bounding box center [733, 98] width 37 height 22
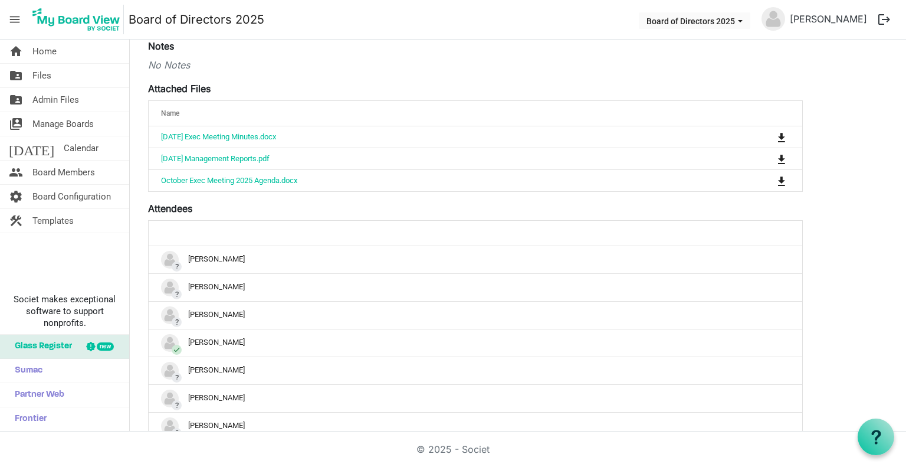
scroll to position [278, 0]
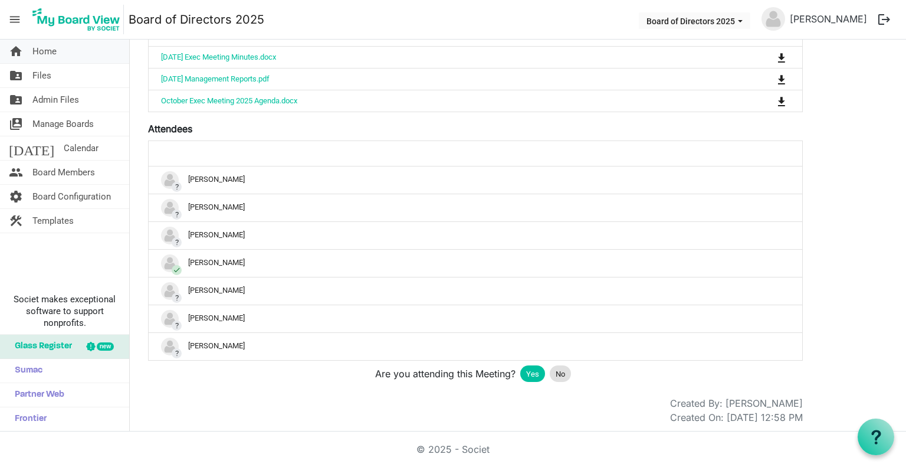
click at [64, 51] on link "home Home" at bounding box center [64, 52] width 129 height 24
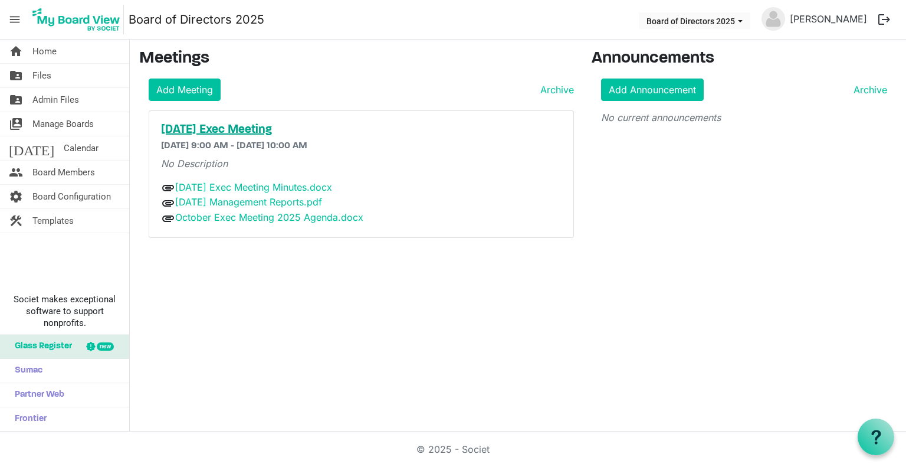
click at [231, 123] on h5 "[DATE] Exec Meeting" at bounding box center [361, 130] width 401 height 14
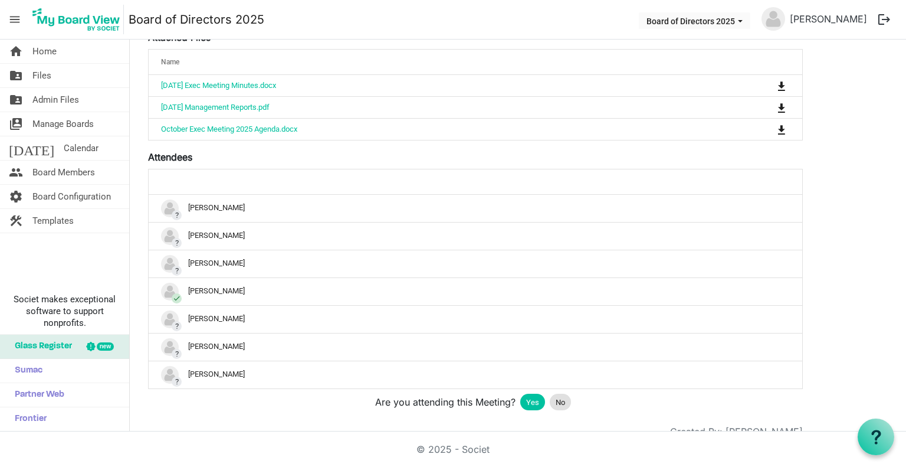
scroll to position [257, 0]
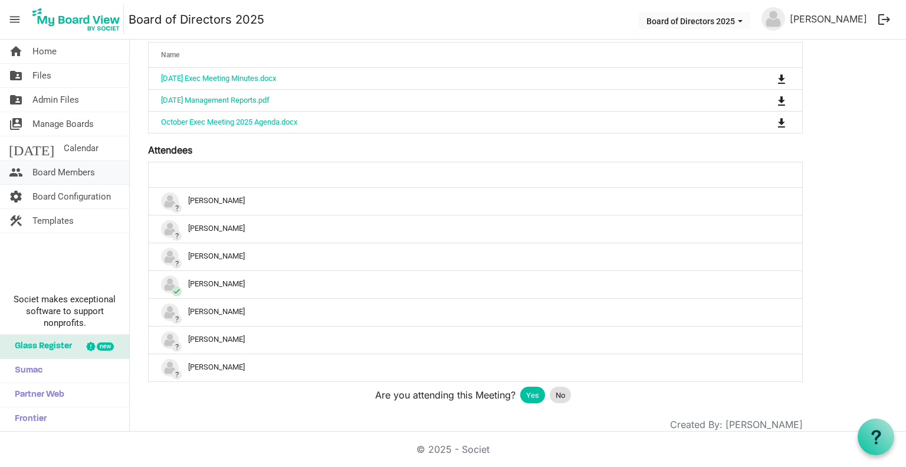
click at [73, 163] on span "Board Members" at bounding box center [63, 172] width 63 height 24
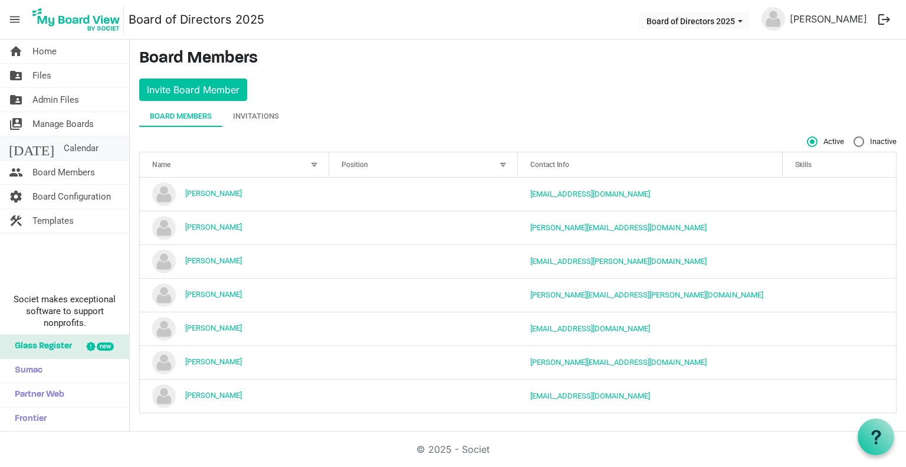
click at [64, 146] on span "Calendar" at bounding box center [81, 148] width 35 height 24
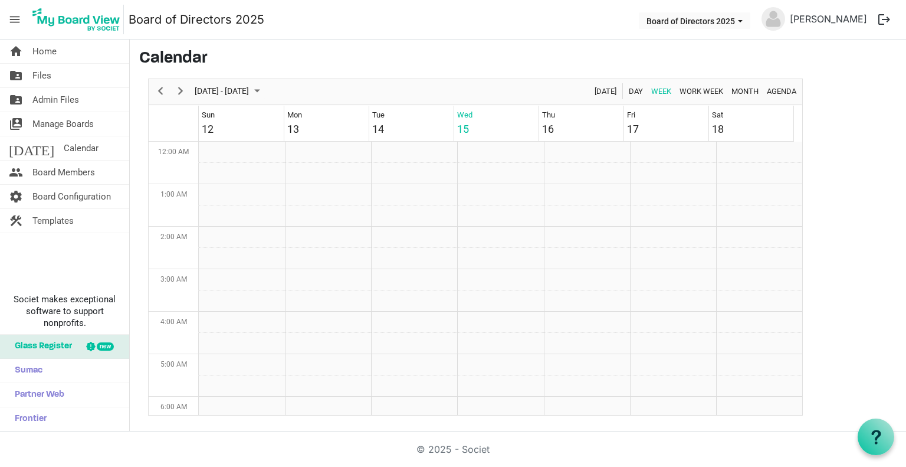
scroll to position [382, 0]
click at [650, 153] on div "[DATE] Exec Meeting" at bounding box center [670, 148] width 76 height 12
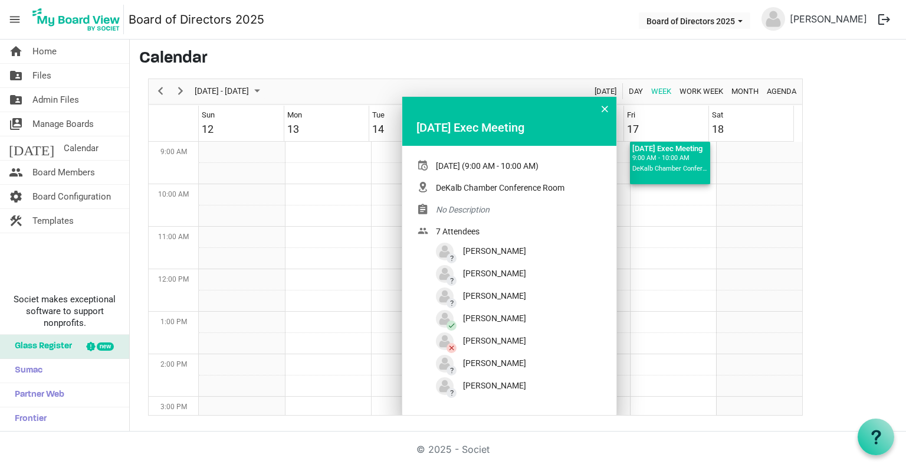
click at [498, 127] on div "[DATE] Exec Meeting" at bounding box center [509, 128] width 186 height 18
click at [612, 107] on button "Week of October 15, 2025" at bounding box center [605, 109] width 18 height 18
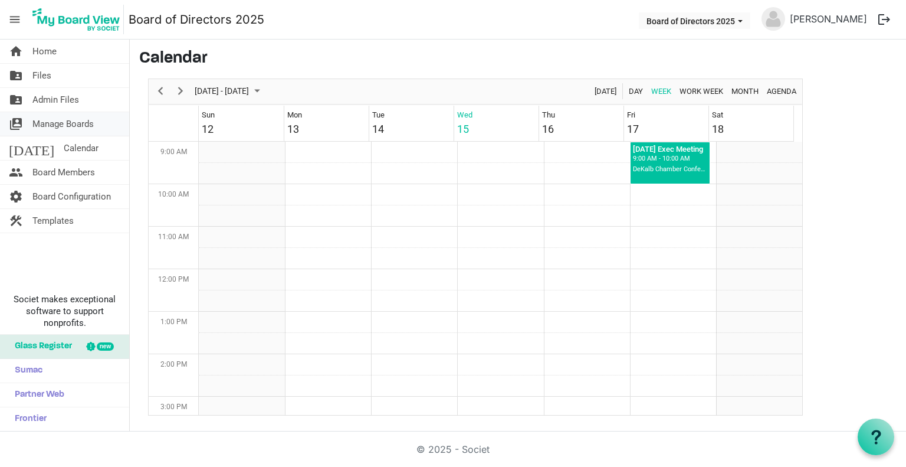
click at [78, 124] on span "Manage Boards" at bounding box center [62, 124] width 61 height 24
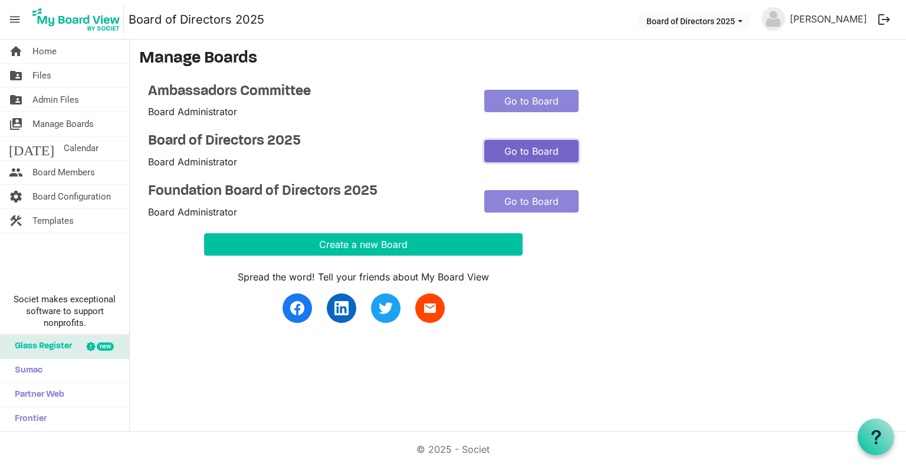
click at [535, 158] on link "Go to Board" at bounding box center [531, 151] width 94 height 22
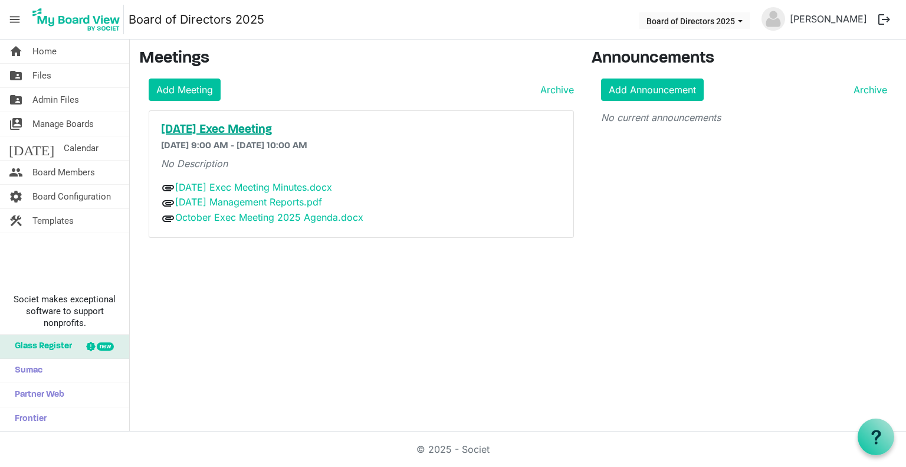
click at [277, 129] on h5 "[DATE] Exec Meeting" at bounding box center [361, 130] width 401 height 14
